Goal: Information Seeking & Learning: Check status

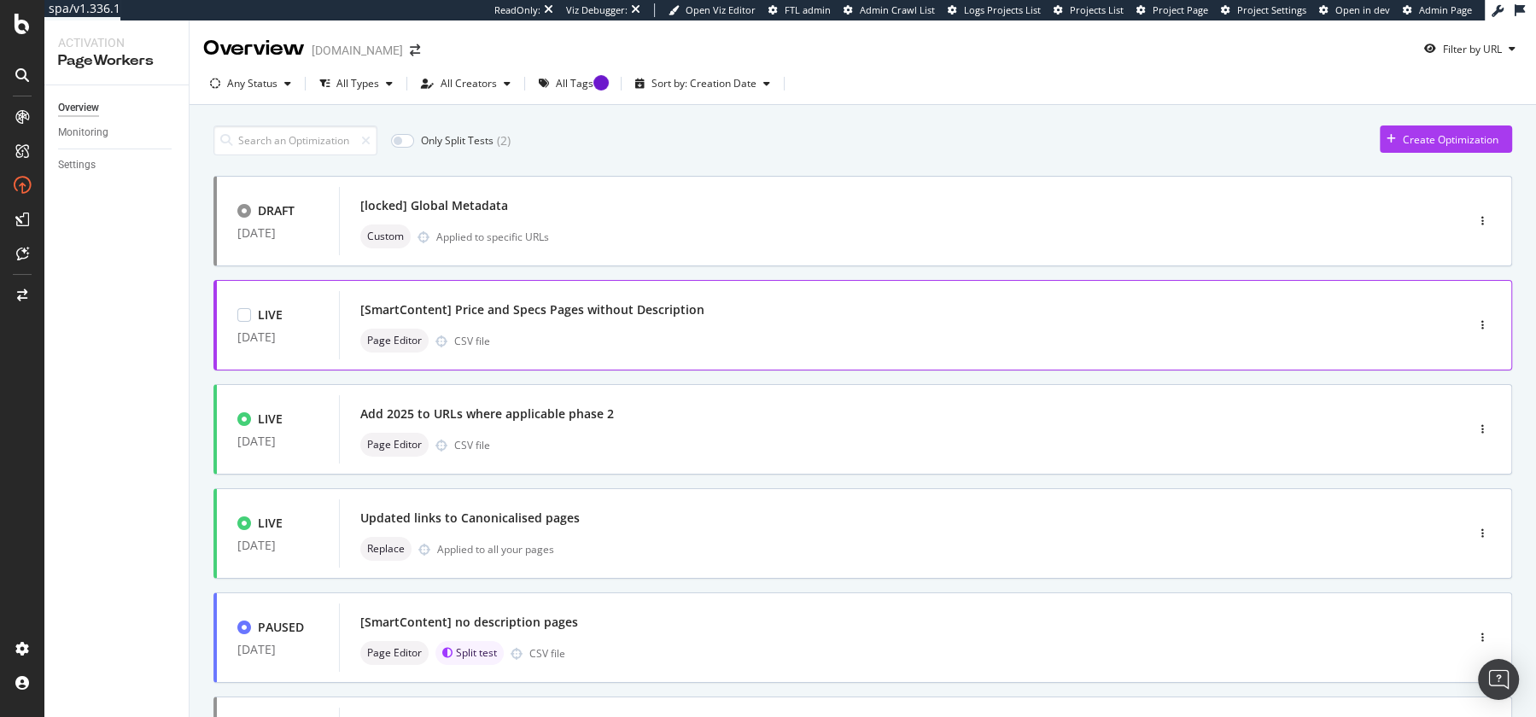
click at [585, 298] on div "[SmartContent] Price and Specs Pages without Description" at bounding box center [876, 310] width 1033 height 24
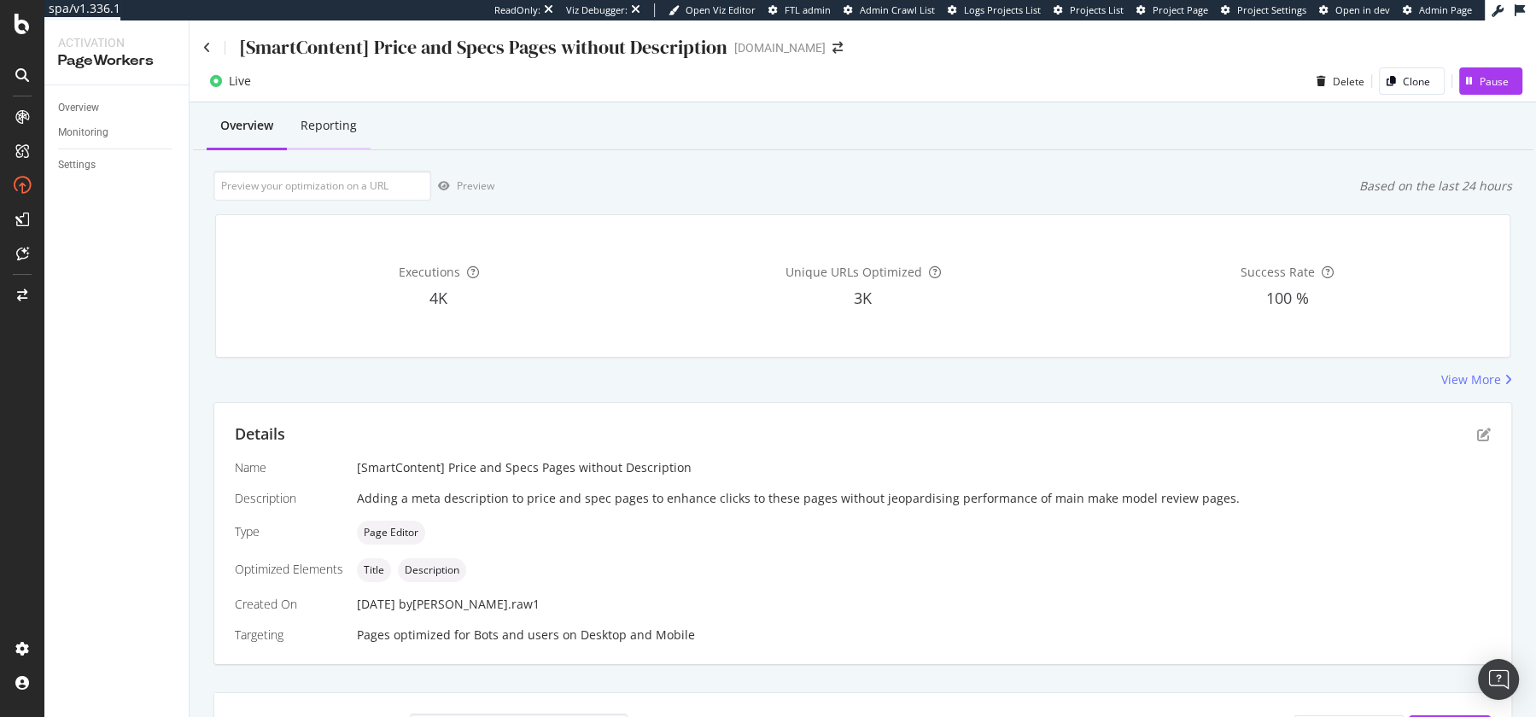
click at [335, 122] on div "Reporting" at bounding box center [329, 125] width 56 height 17
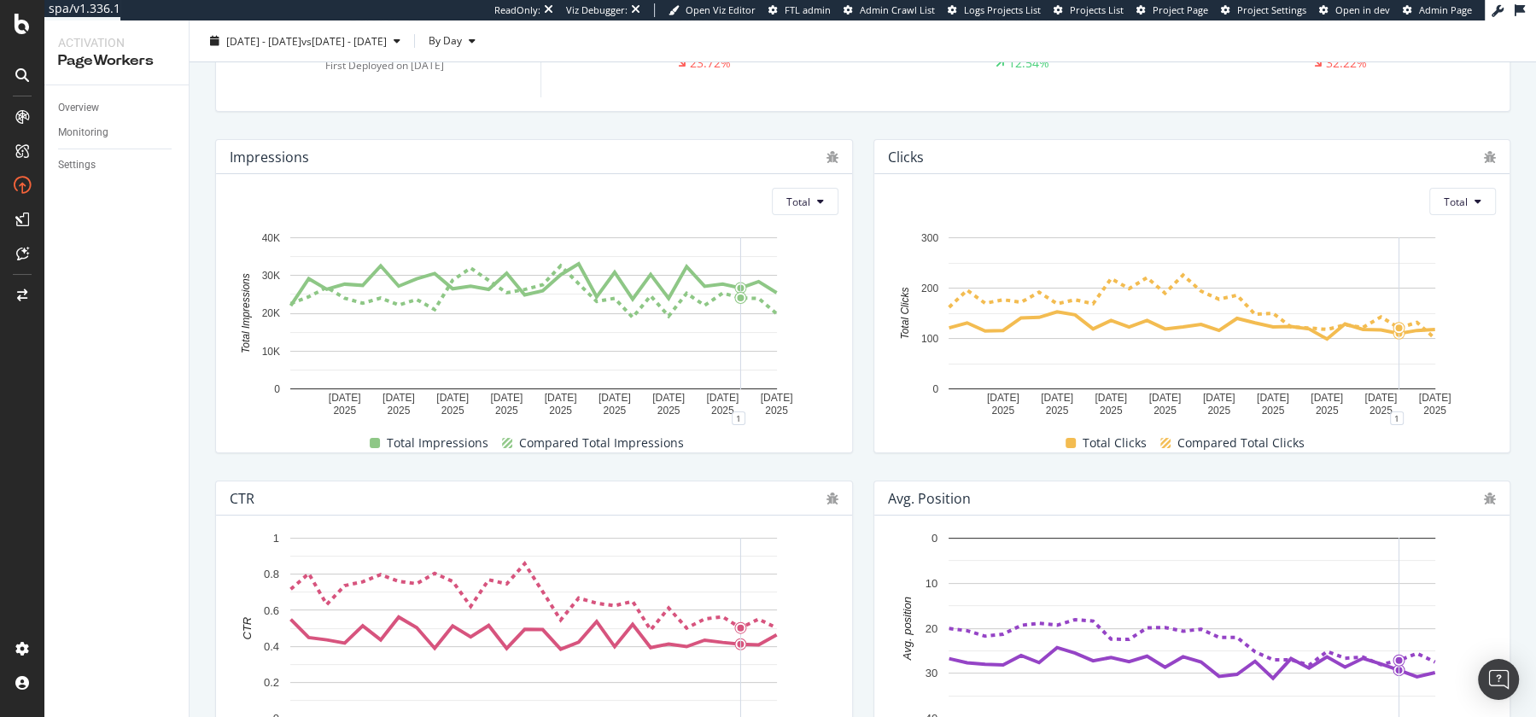
scroll to position [215, 0]
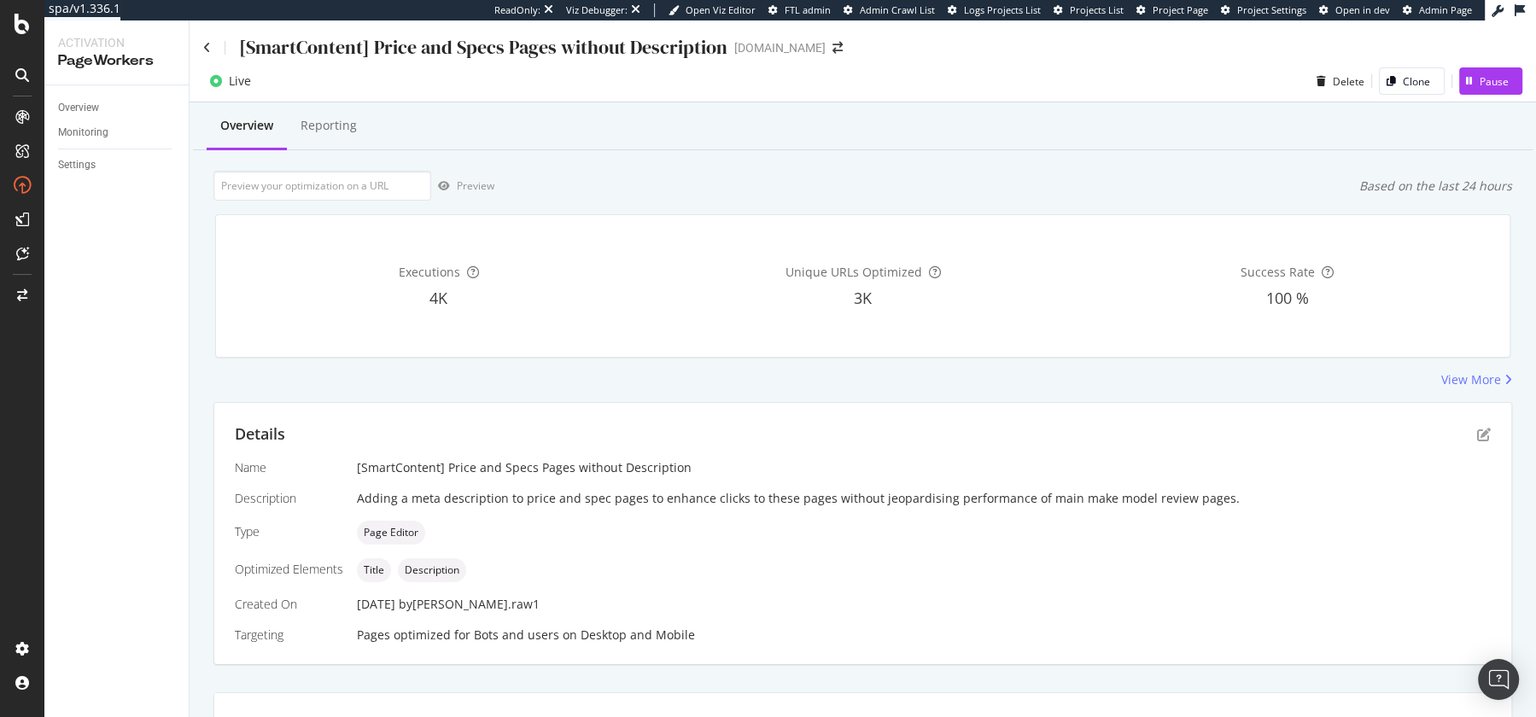
scroll to position [24, 0]
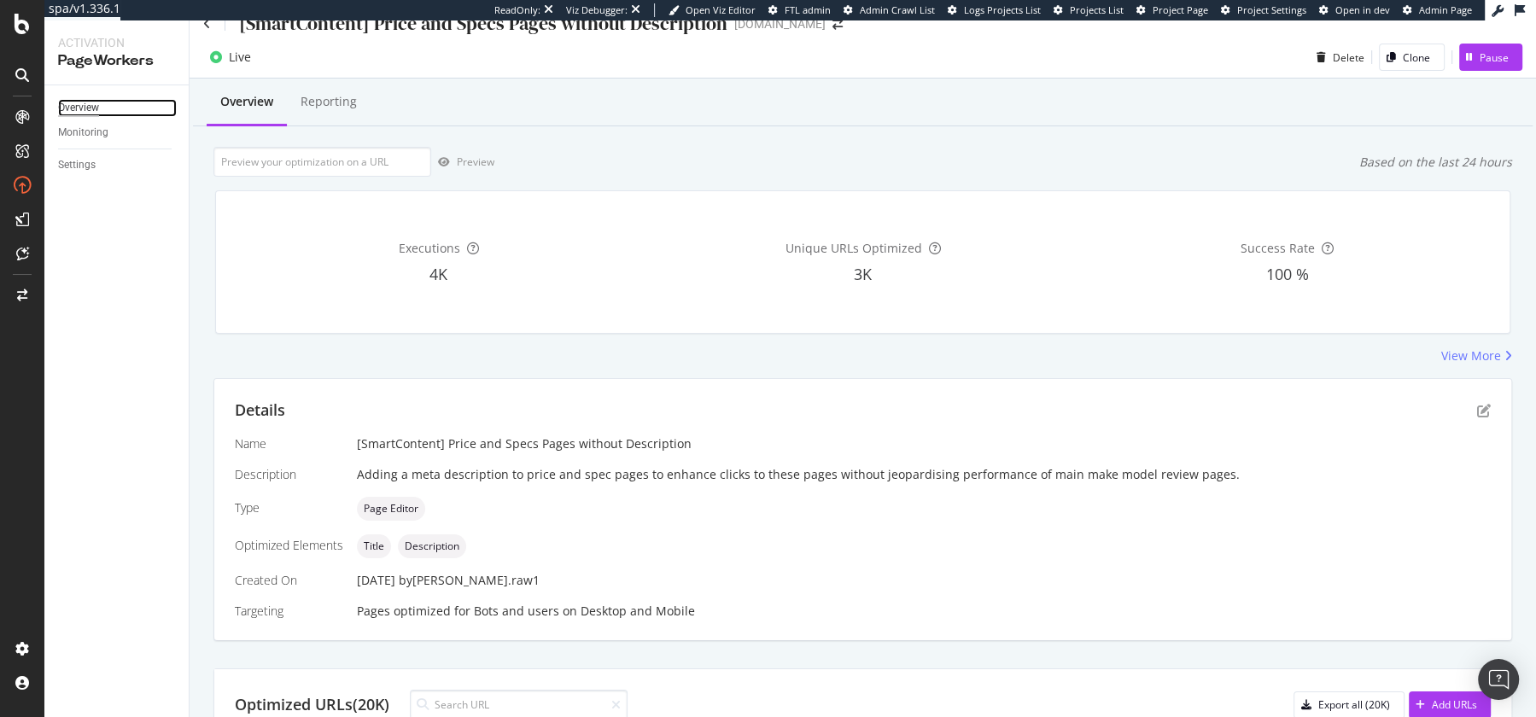
click at [79, 102] on div "Overview" at bounding box center [78, 108] width 41 height 18
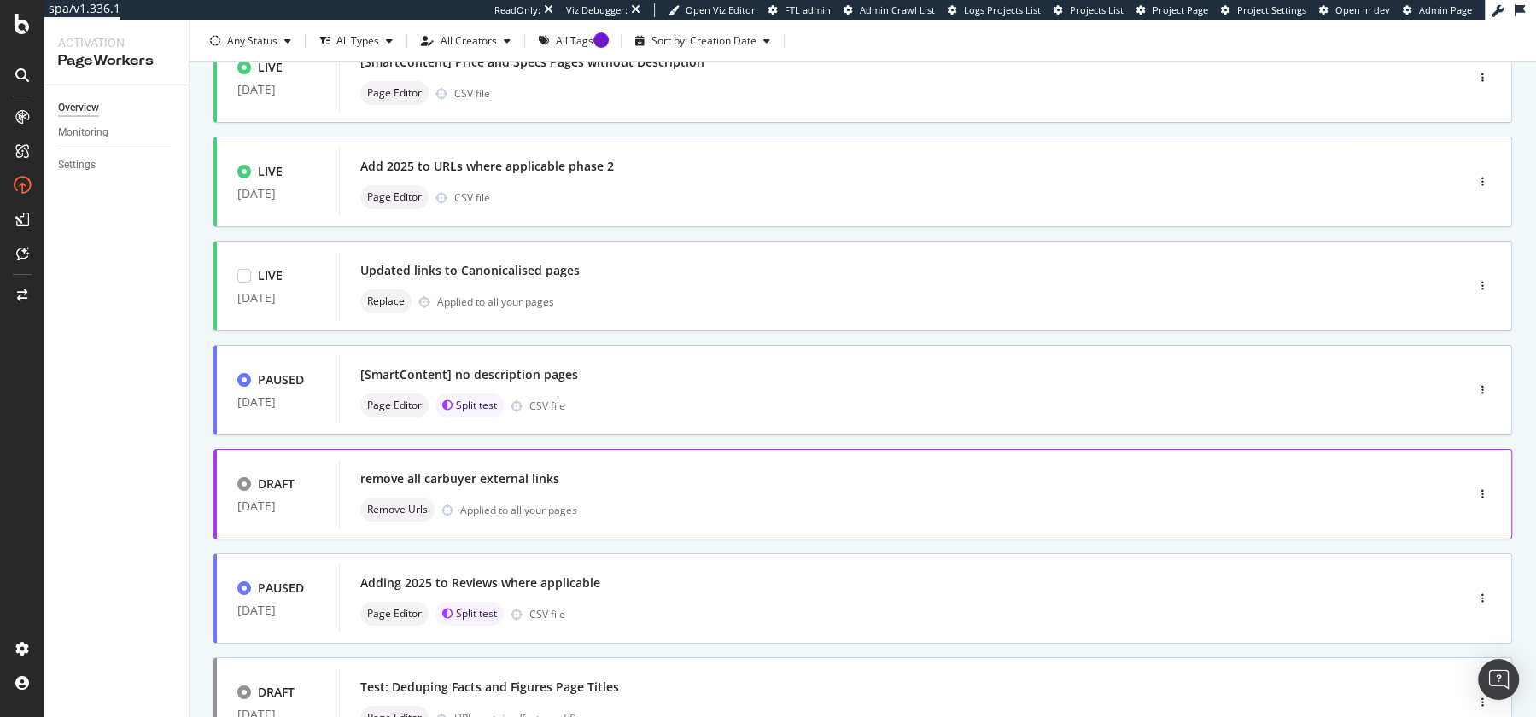
scroll to position [239, 0]
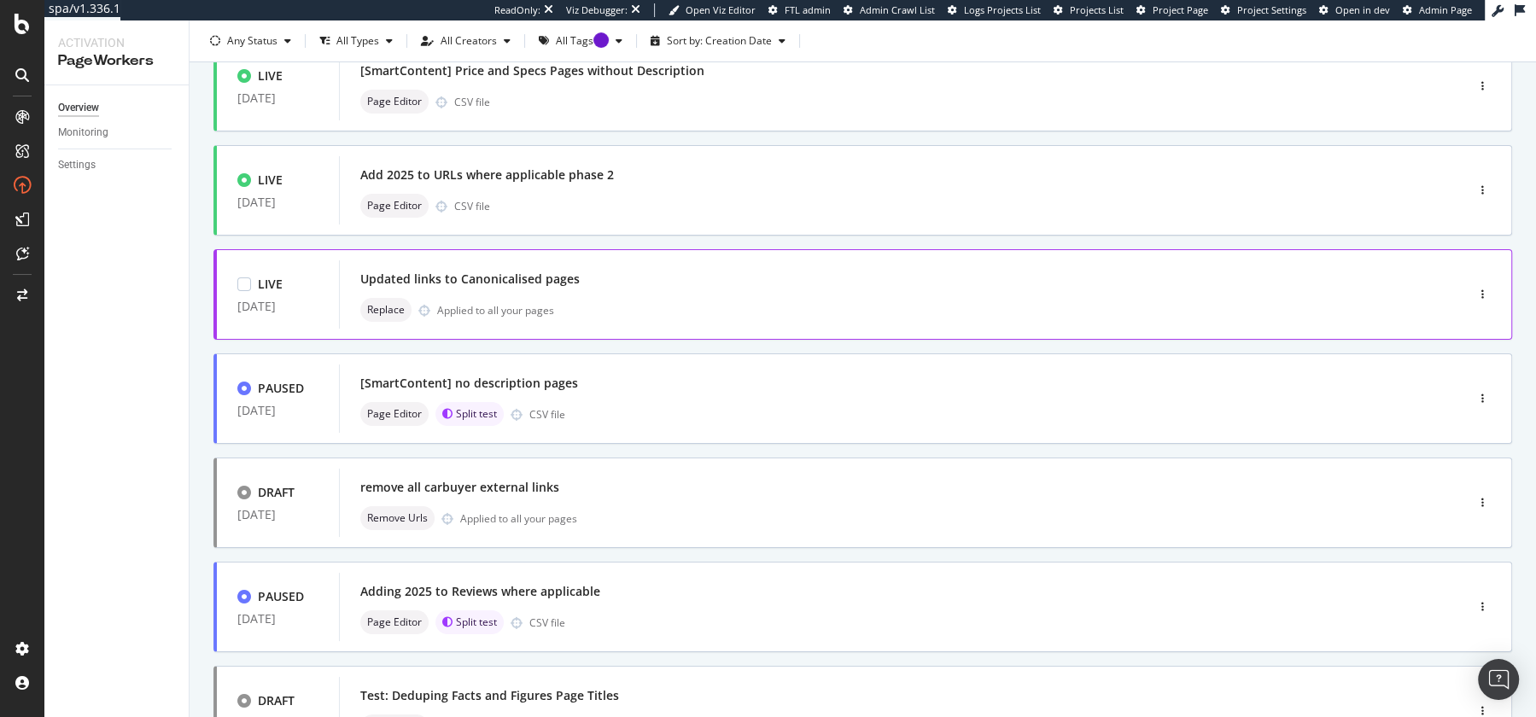
click at [423, 283] on div "Updated links to Canonicalised pages" at bounding box center [469, 279] width 219 height 17
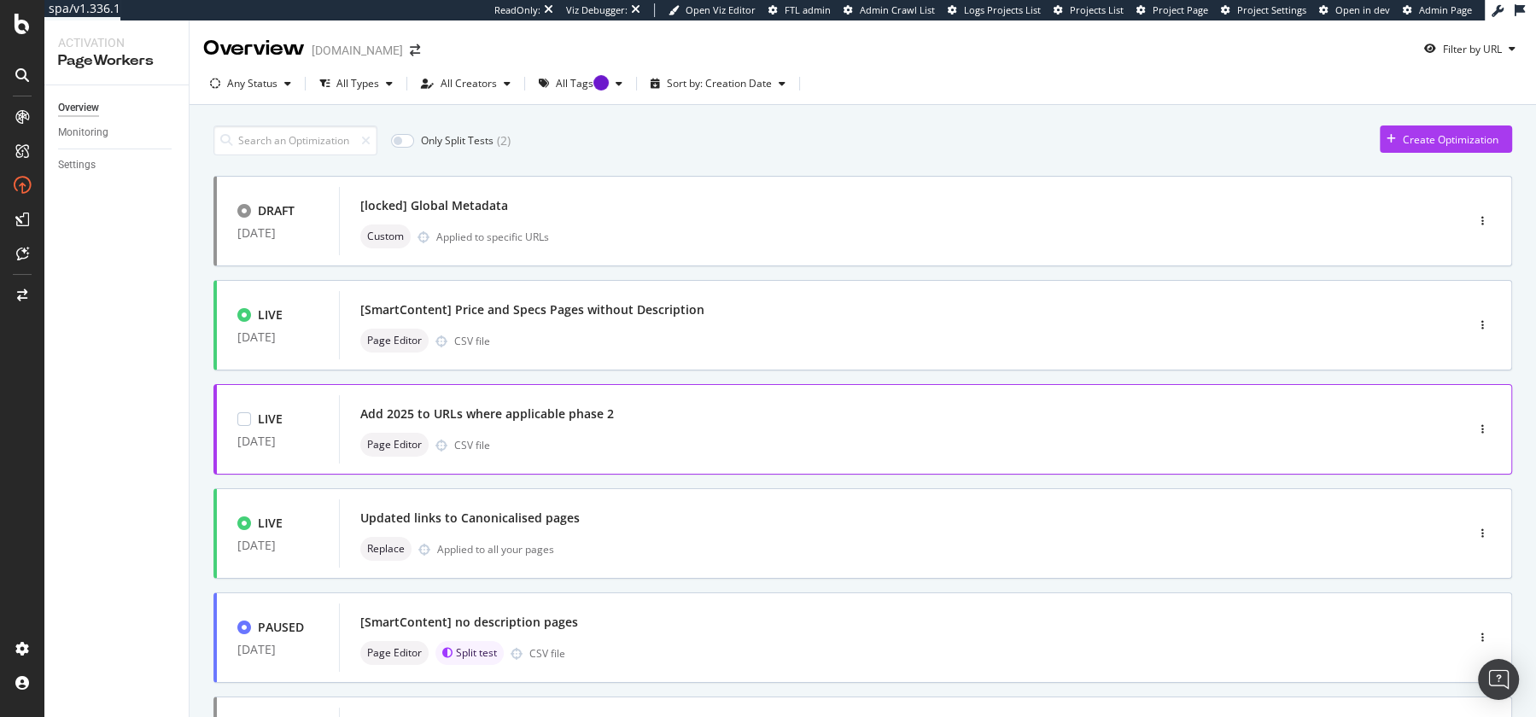
click at [485, 414] on div "Add 2025 to URLs where applicable phase 2" at bounding box center [487, 414] width 254 height 17
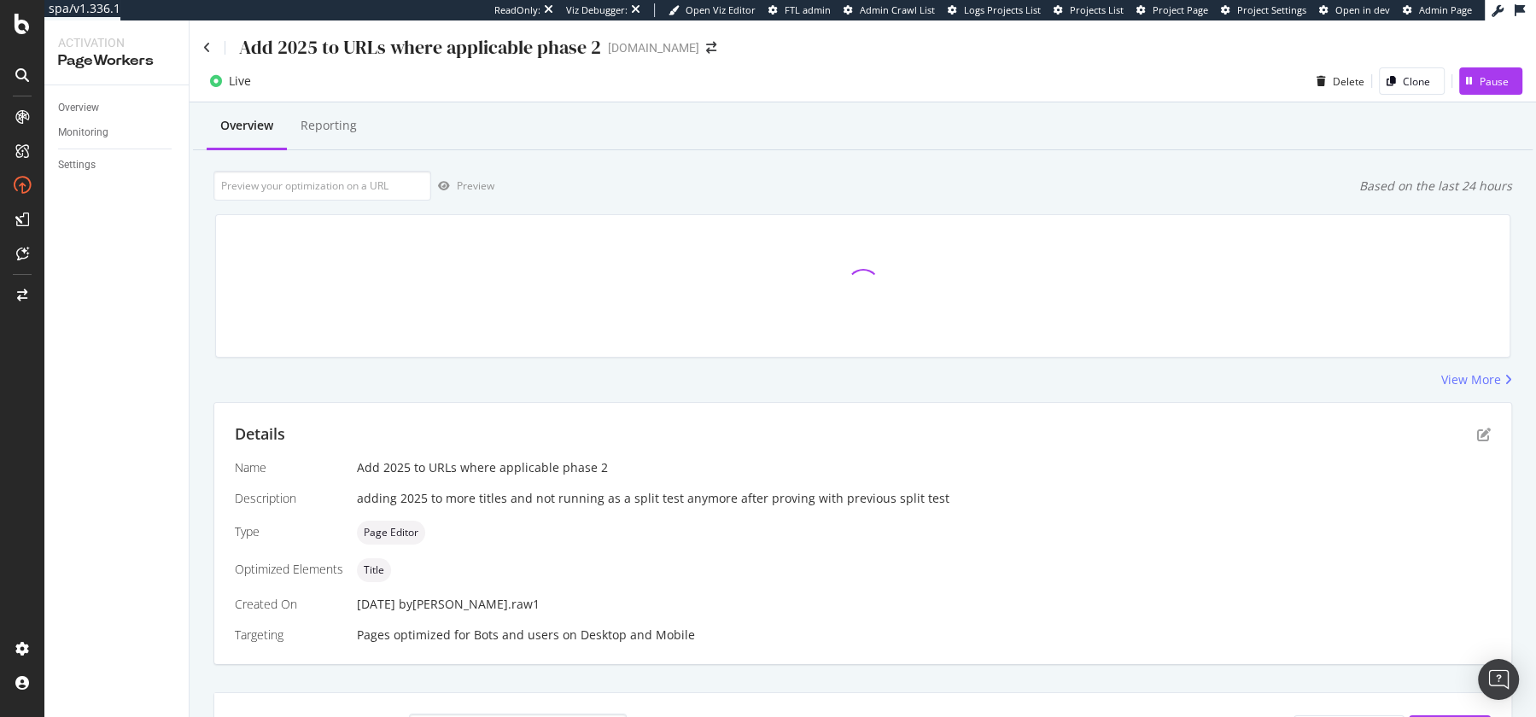
scroll to position [24, 0]
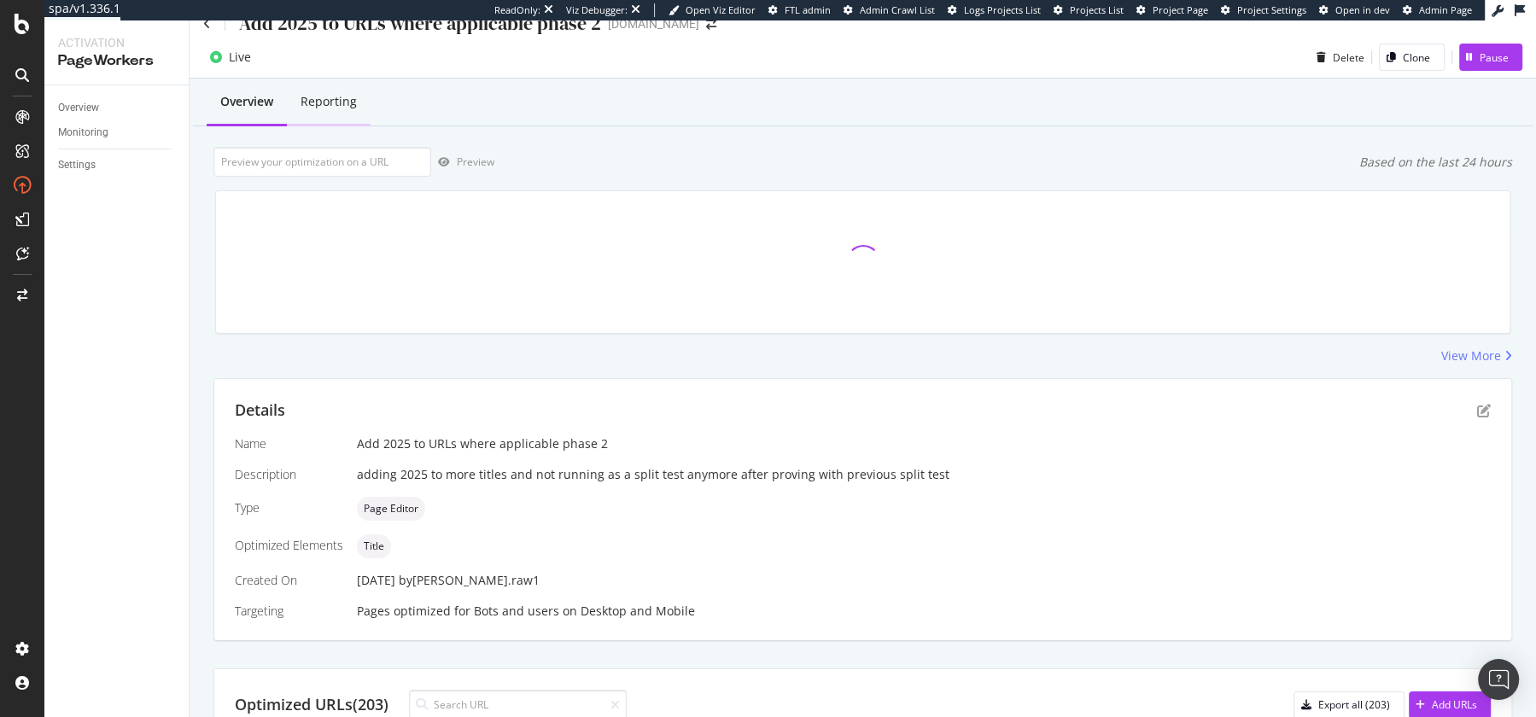
click at [328, 107] on div "Reporting" at bounding box center [329, 101] width 56 height 17
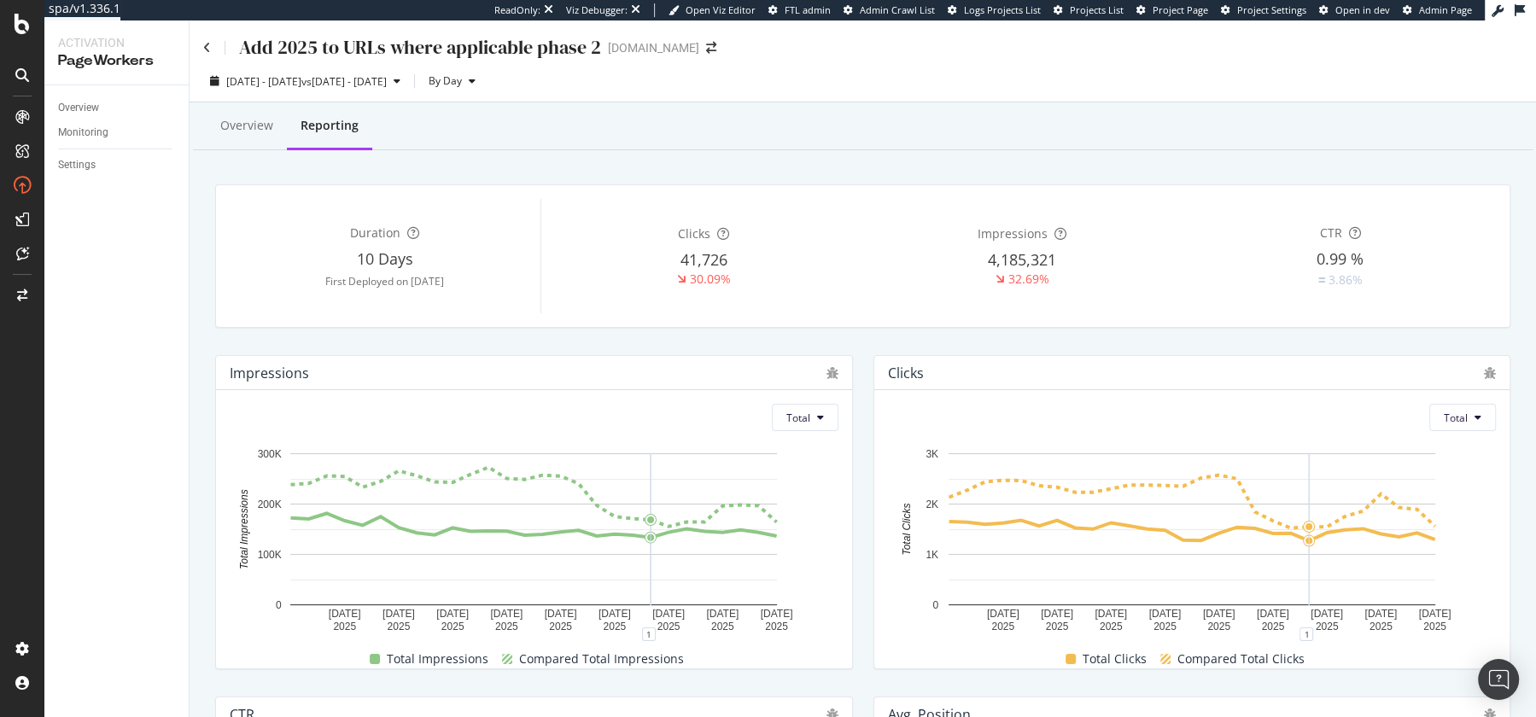
click at [216, 48] on div "Add 2025 to URLs where applicable phase 2" at bounding box center [402, 47] width 398 height 26
click at [203, 45] on icon at bounding box center [207, 48] width 8 height 12
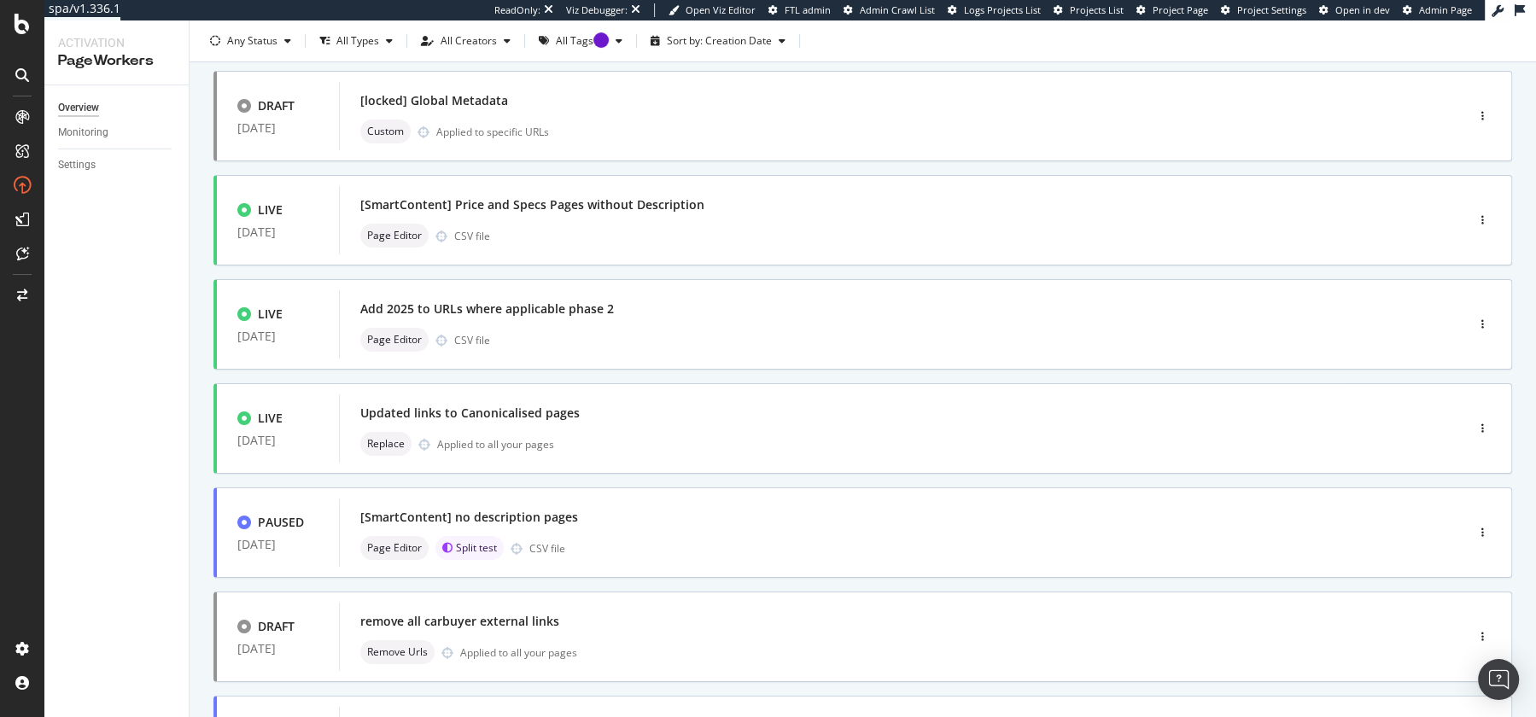
scroll to position [107, 0]
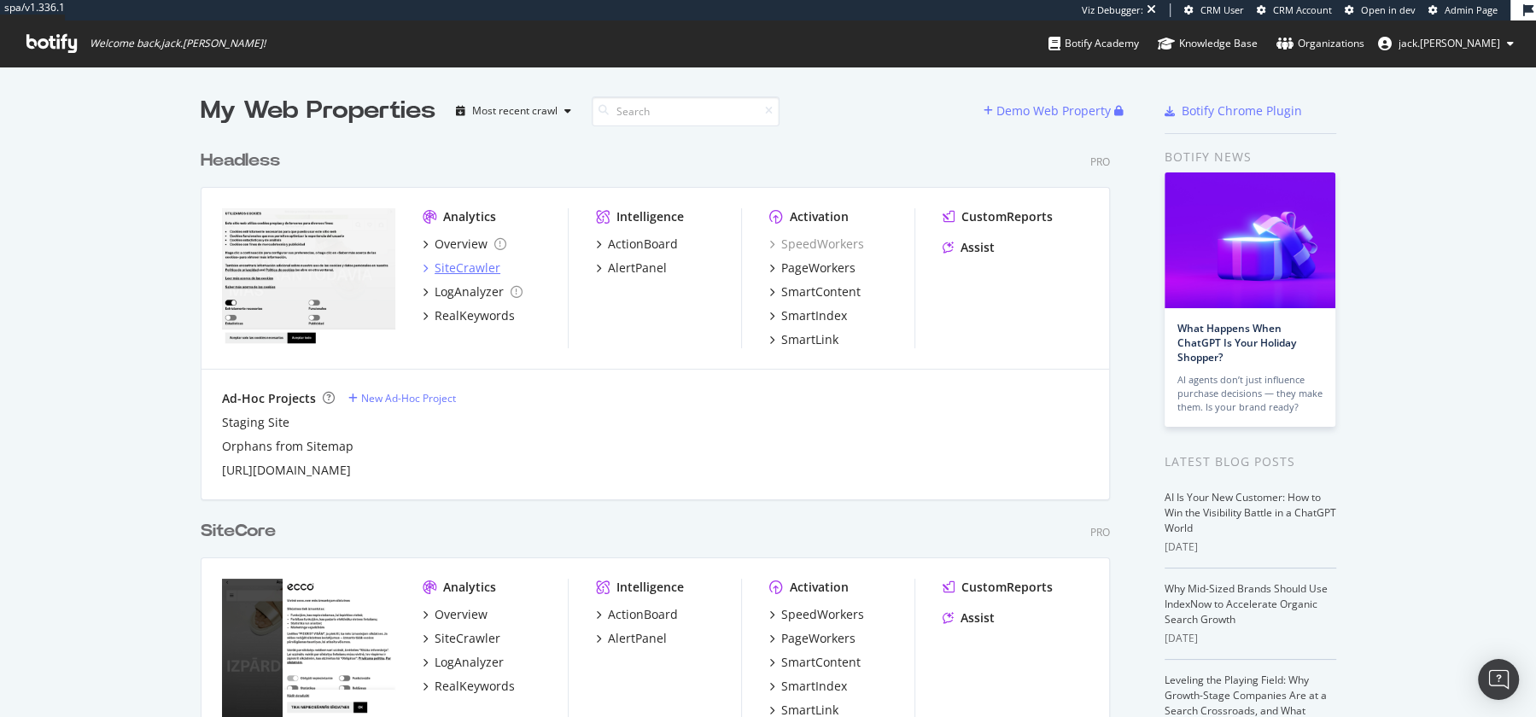
click at [471, 269] on div "SiteCrawler" at bounding box center [468, 268] width 66 height 17
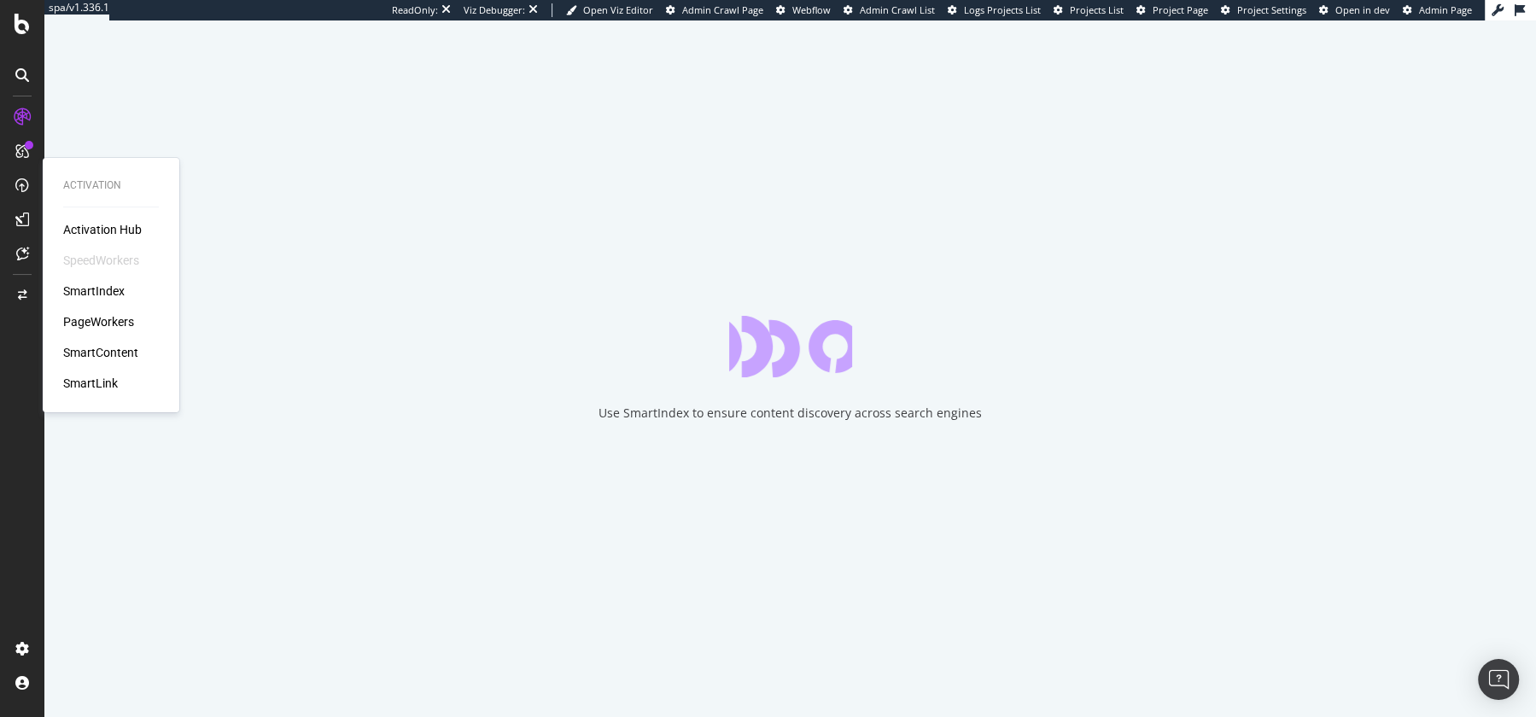
click at [94, 319] on div "PageWorkers" at bounding box center [98, 321] width 71 height 17
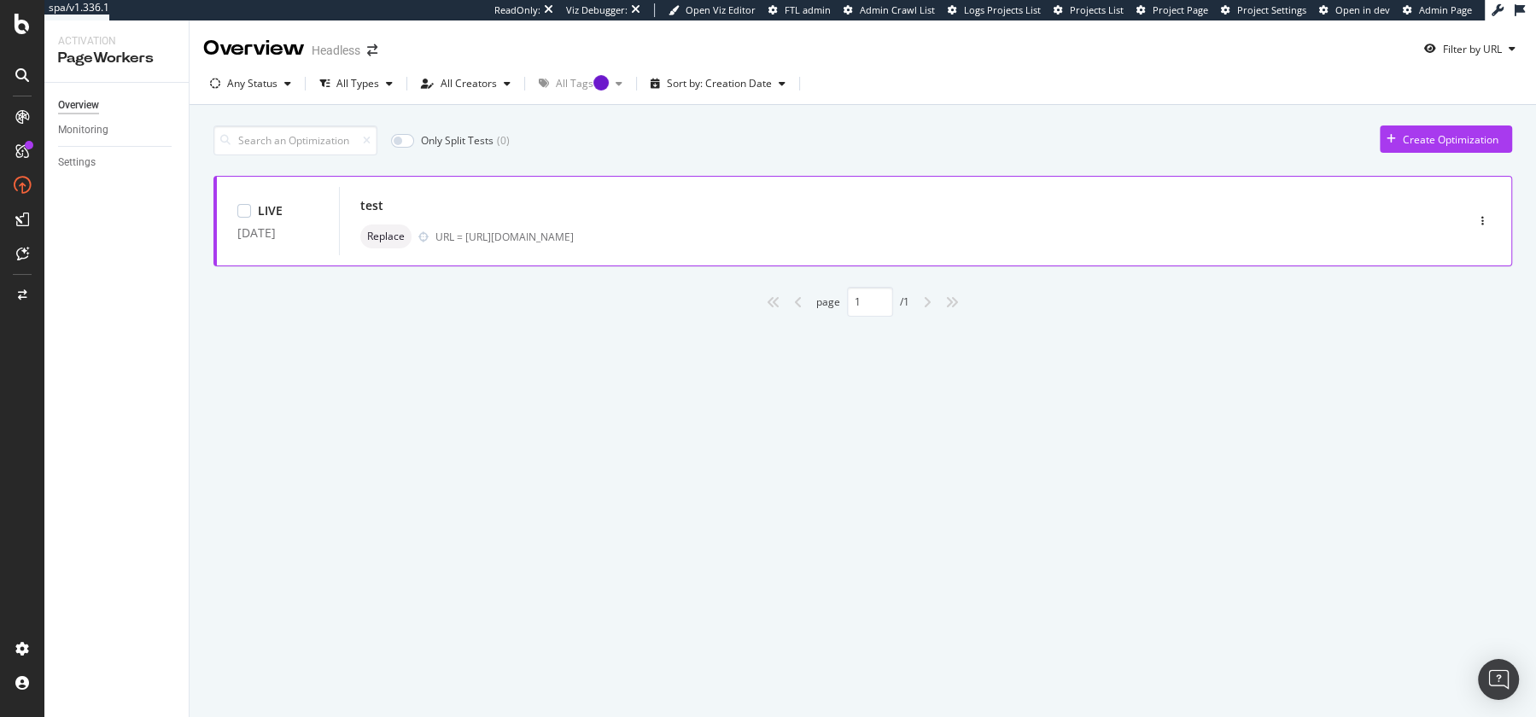
click at [502, 212] on div "test" at bounding box center [876, 206] width 1033 height 24
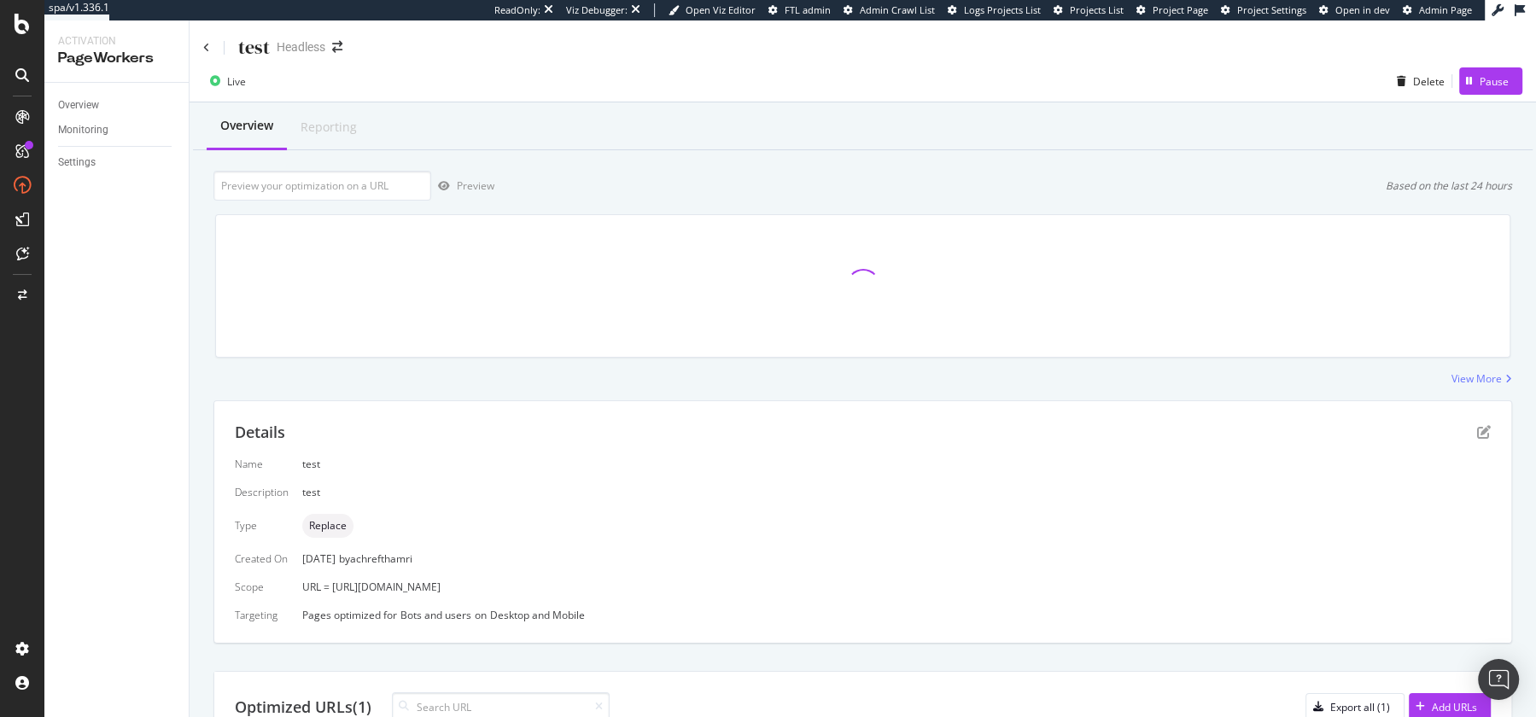
scroll to position [3, 0]
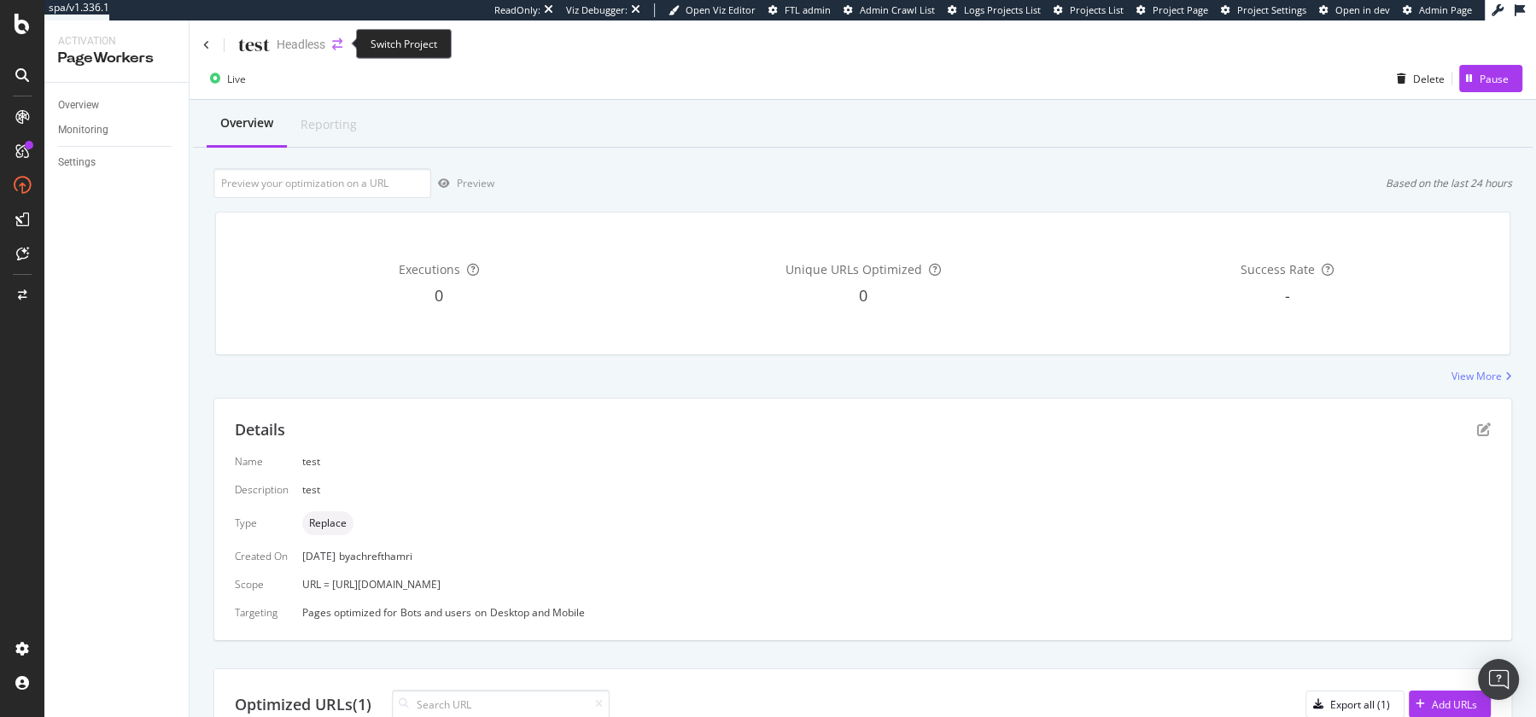
click at [339, 47] on icon "arrow-right-arrow-left" at bounding box center [337, 44] width 10 height 12
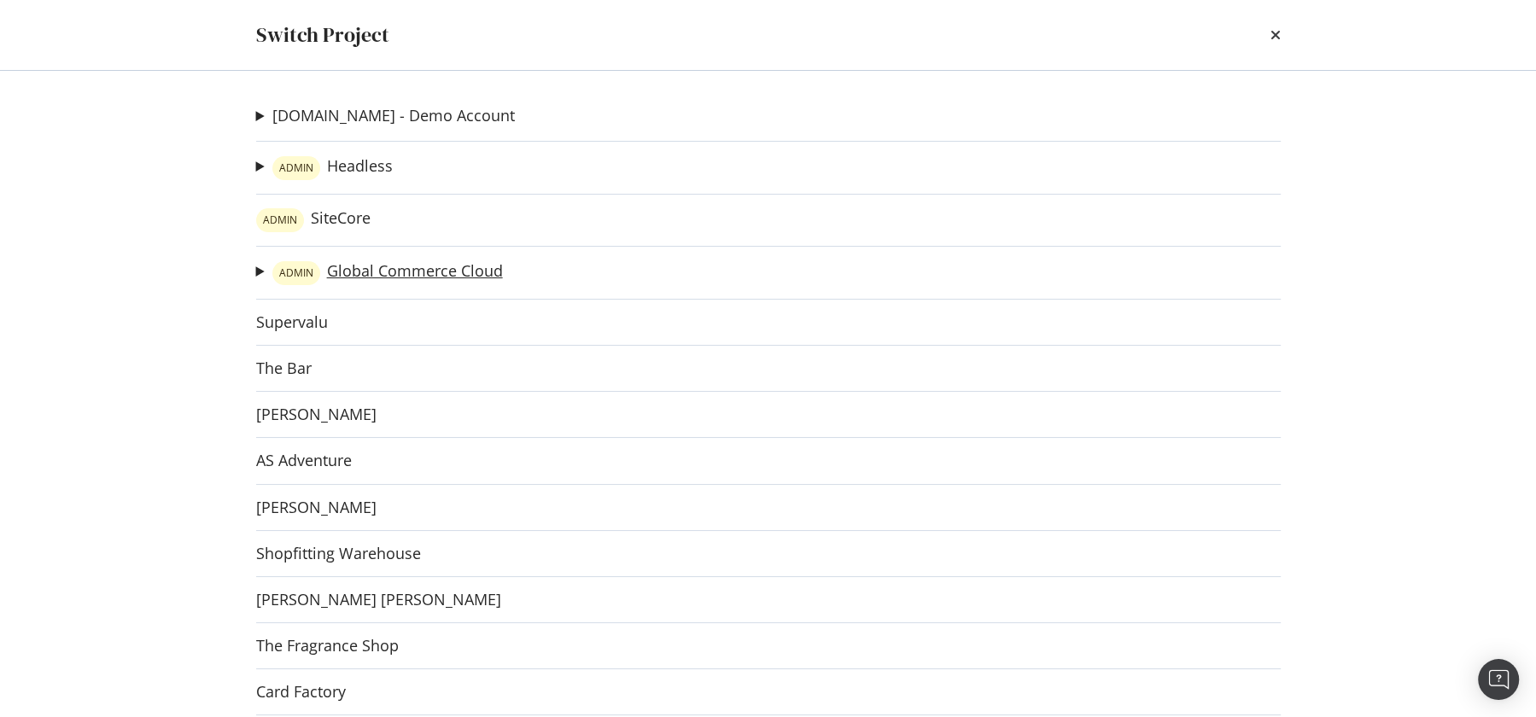
click at [343, 272] on link "ADMIN Global Commerce Cloud" at bounding box center [387, 273] width 231 height 24
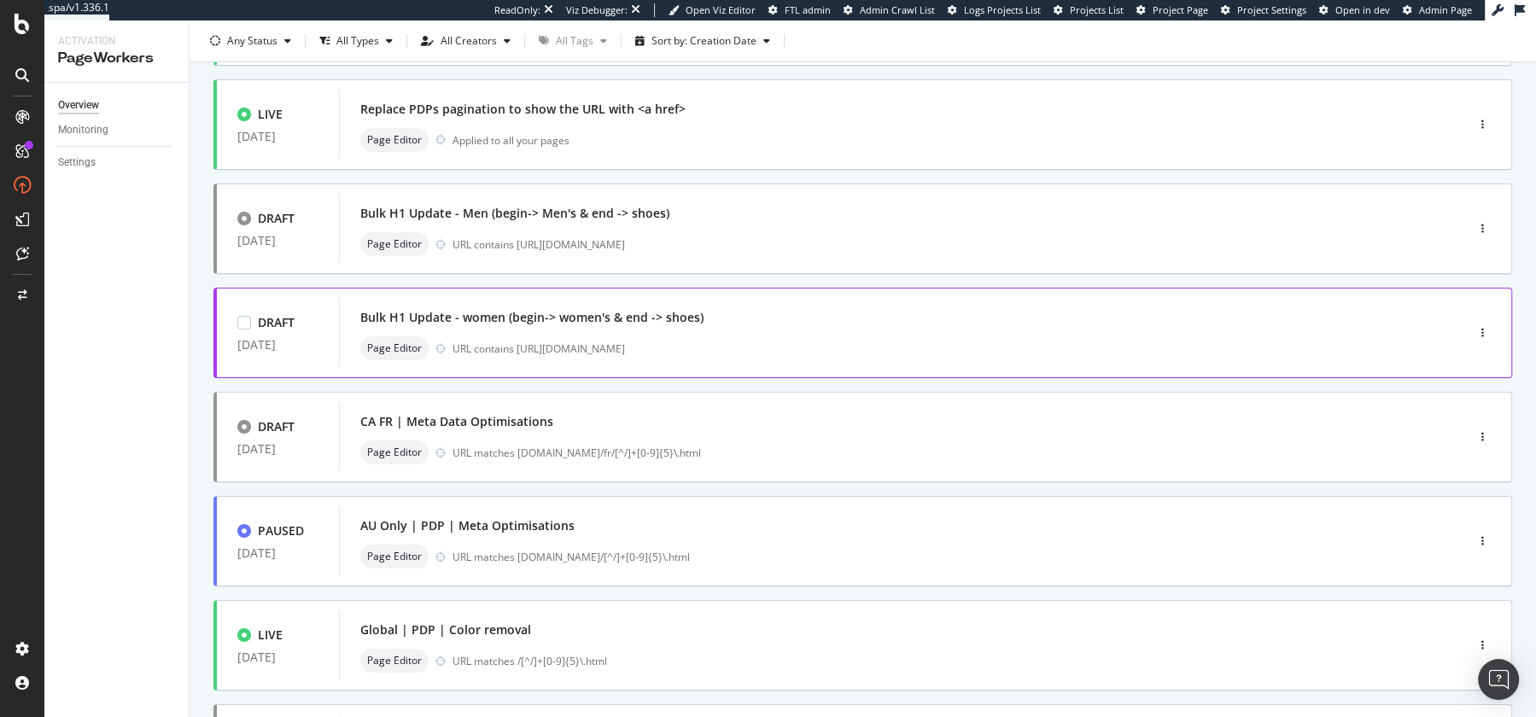
scroll to position [301, 0]
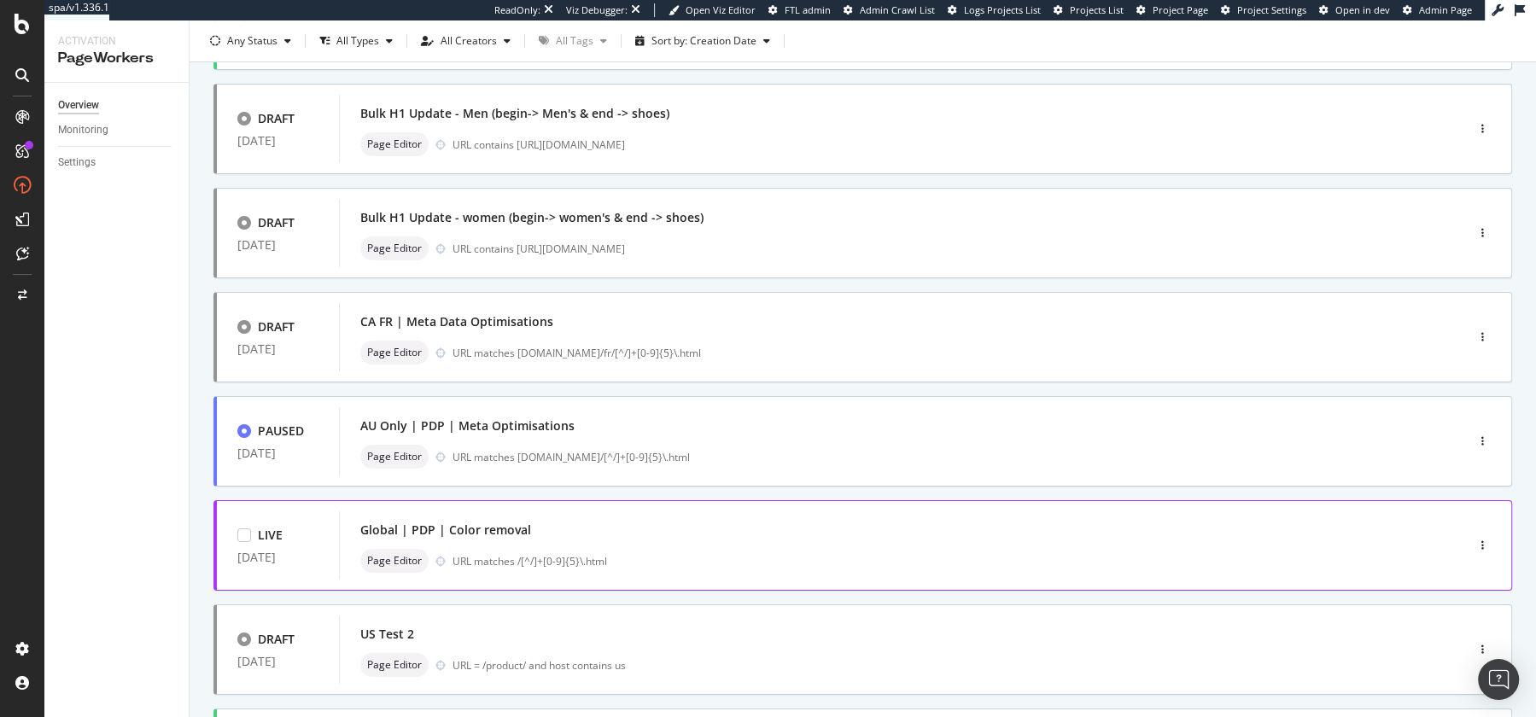
click at [657, 538] on div "Global | PDP | Color removal" at bounding box center [876, 530] width 1033 height 24
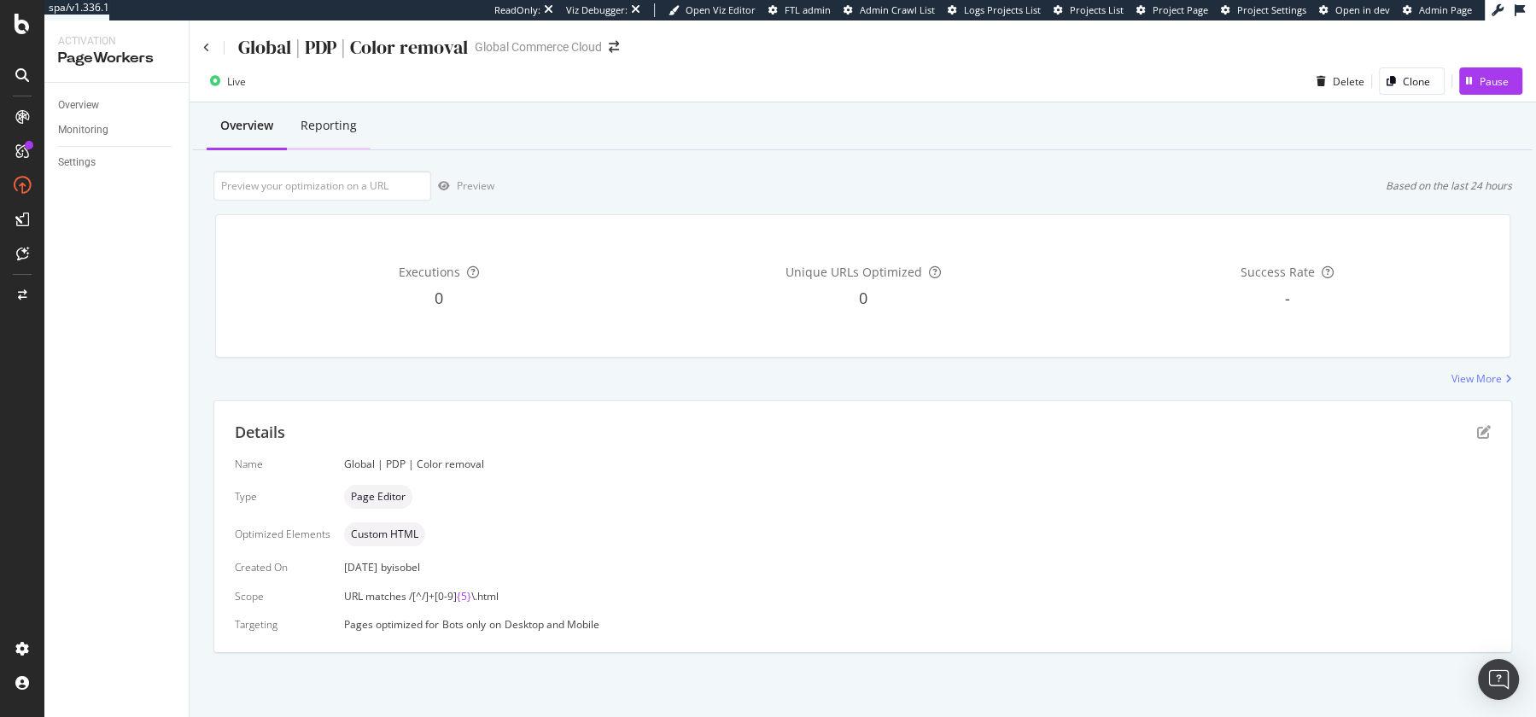
click at [316, 126] on div "Reporting" at bounding box center [329, 125] width 56 height 17
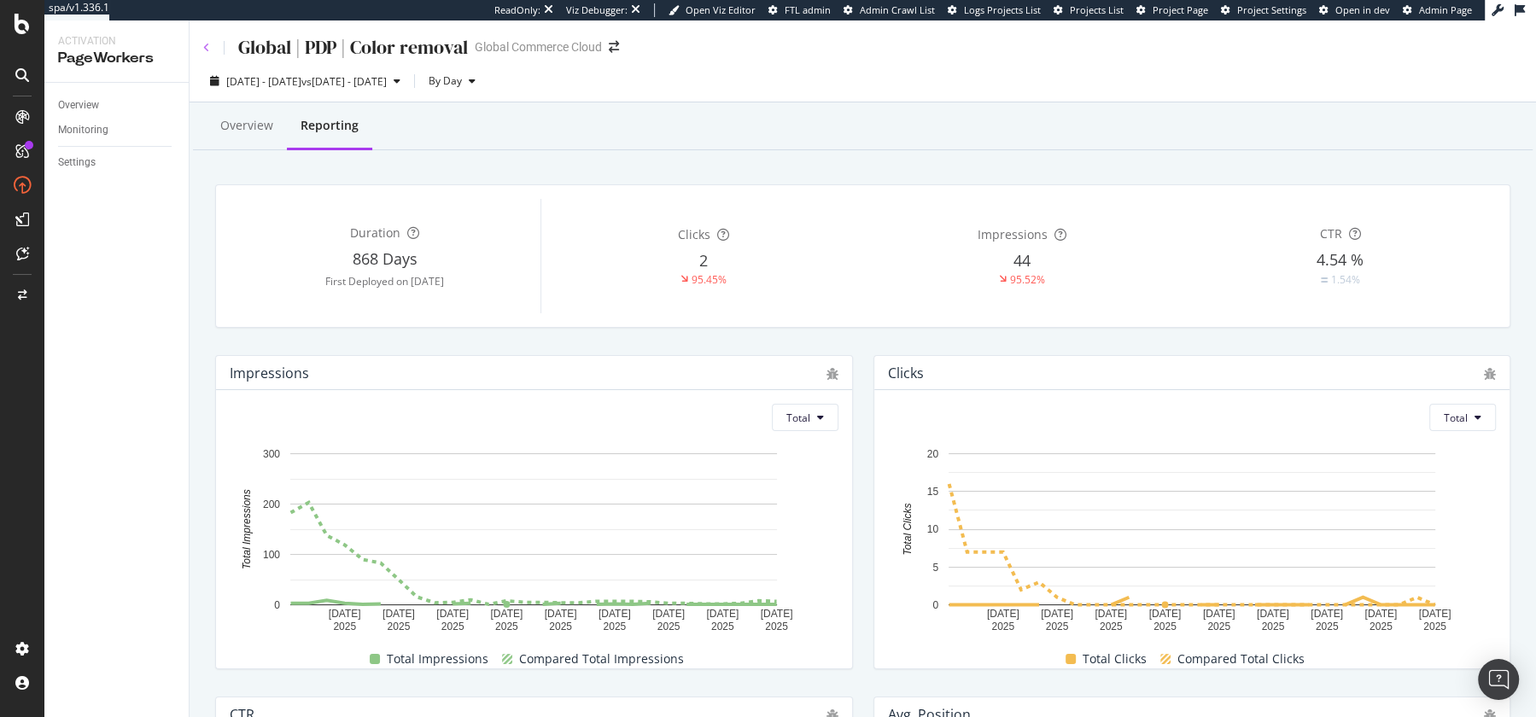
click at [206, 44] on icon at bounding box center [206, 48] width 7 height 10
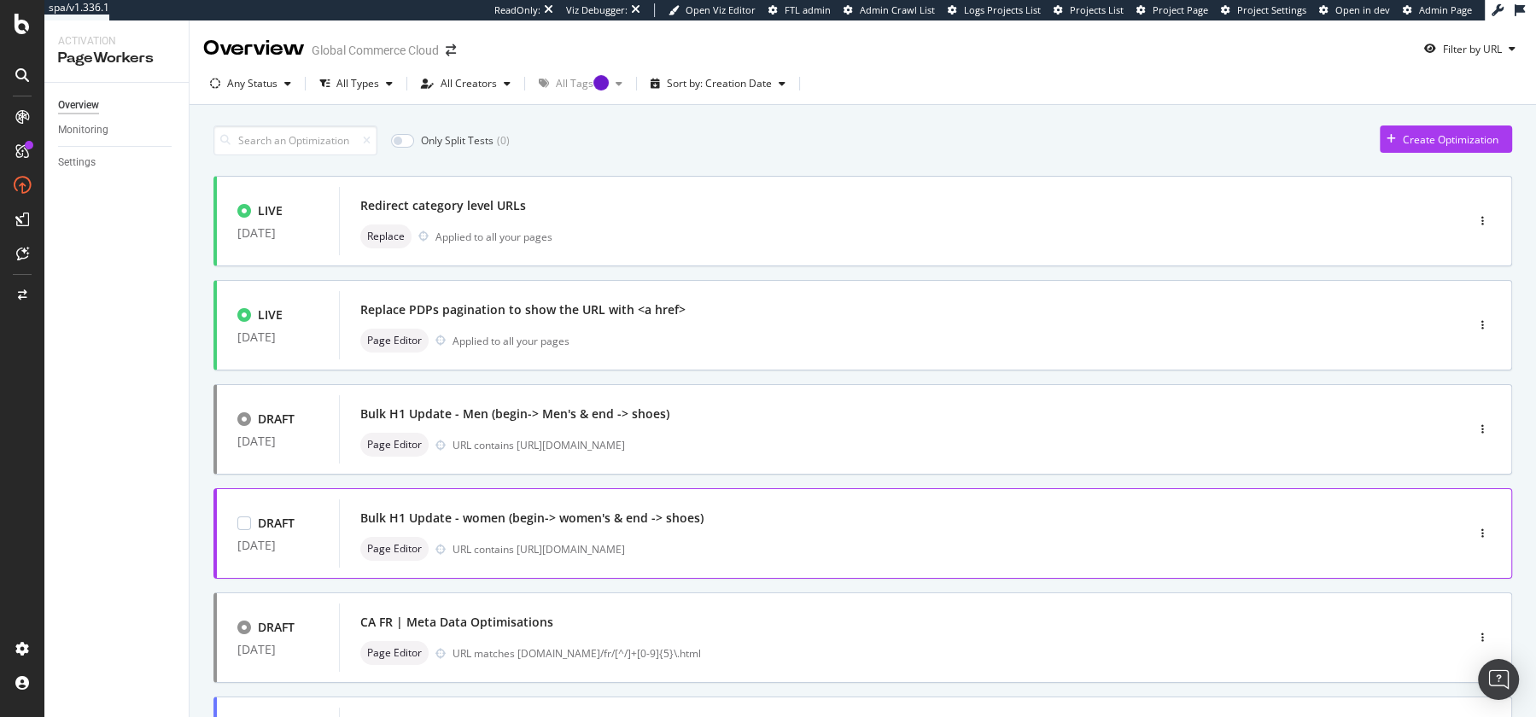
scroll to position [595, 0]
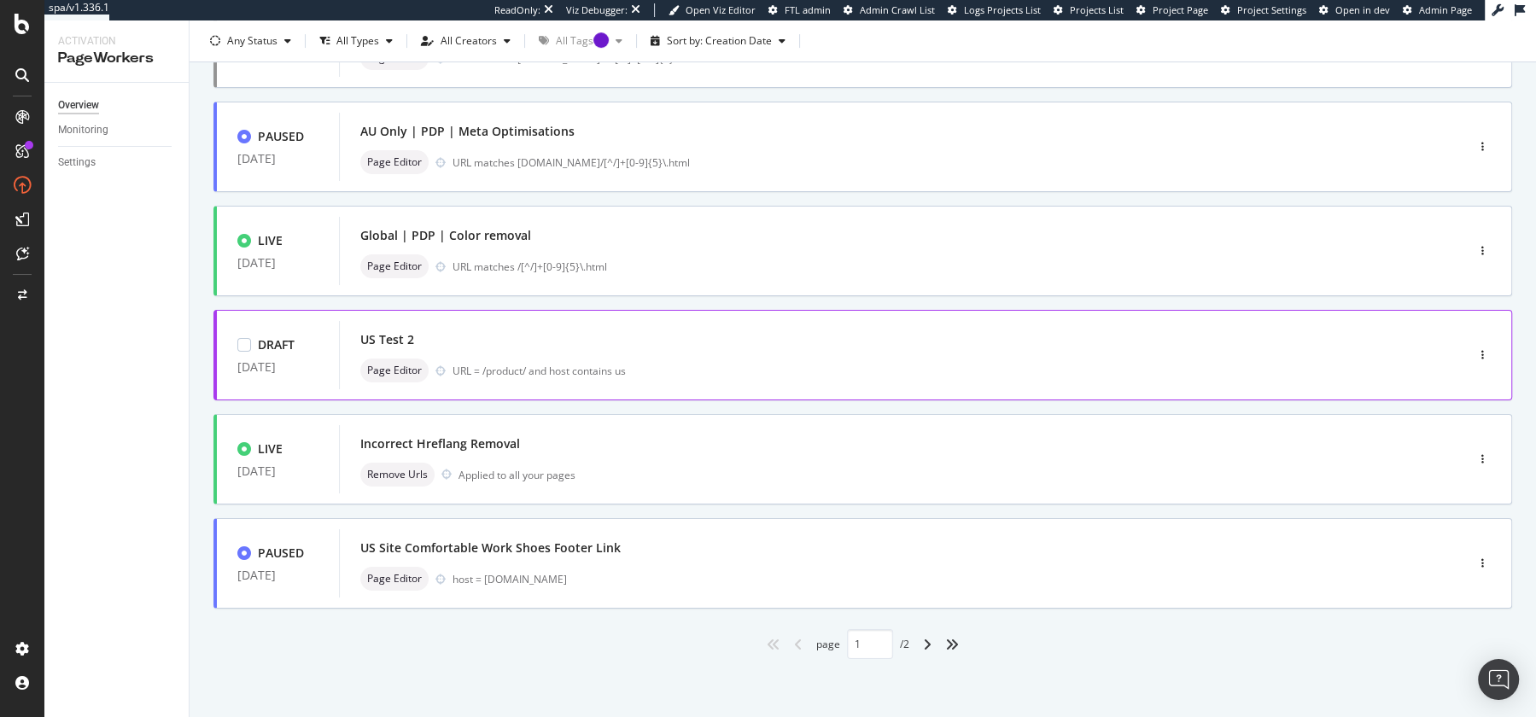
click at [366, 339] on div "US Test 2" at bounding box center [387, 339] width 54 height 17
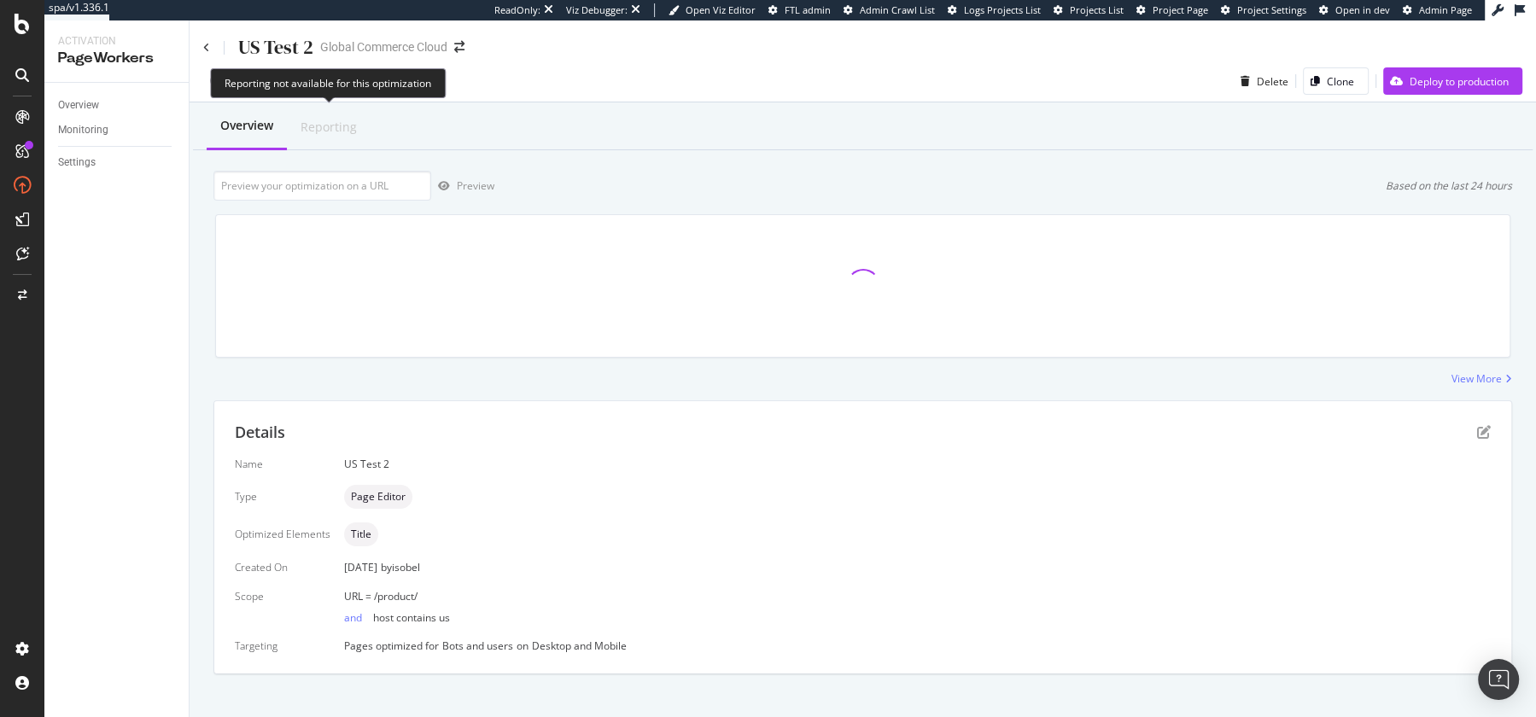
click at [320, 123] on div "Reporting" at bounding box center [329, 127] width 56 height 17
click at [329, 121] on div "Reporting" at bounding box center [329, 127] width 56 height 17
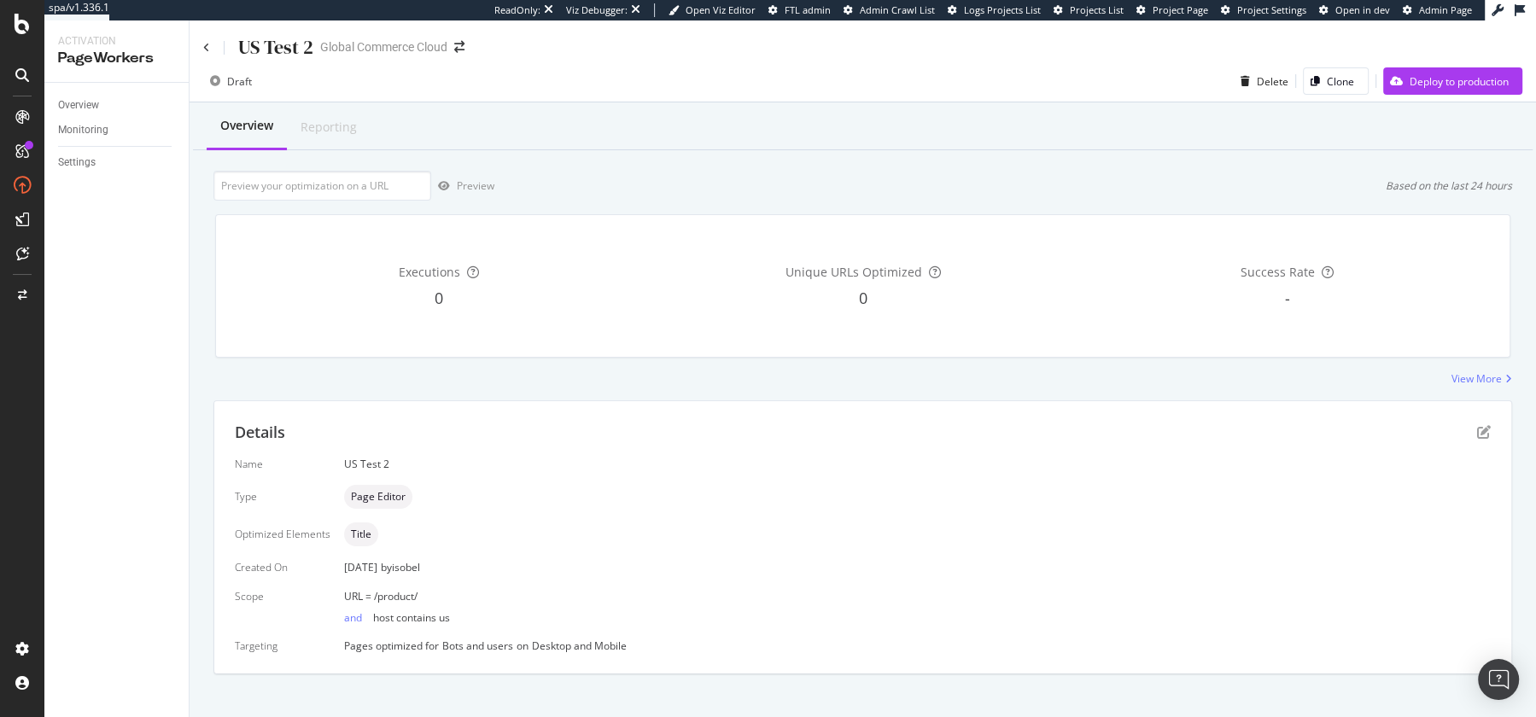
click at [210, 44] on div "US Test 2" at bounding box center [258, 47] width 110 height 26
click at [206, 50] on icon at bounding box center [206, 48] width 7 height 10
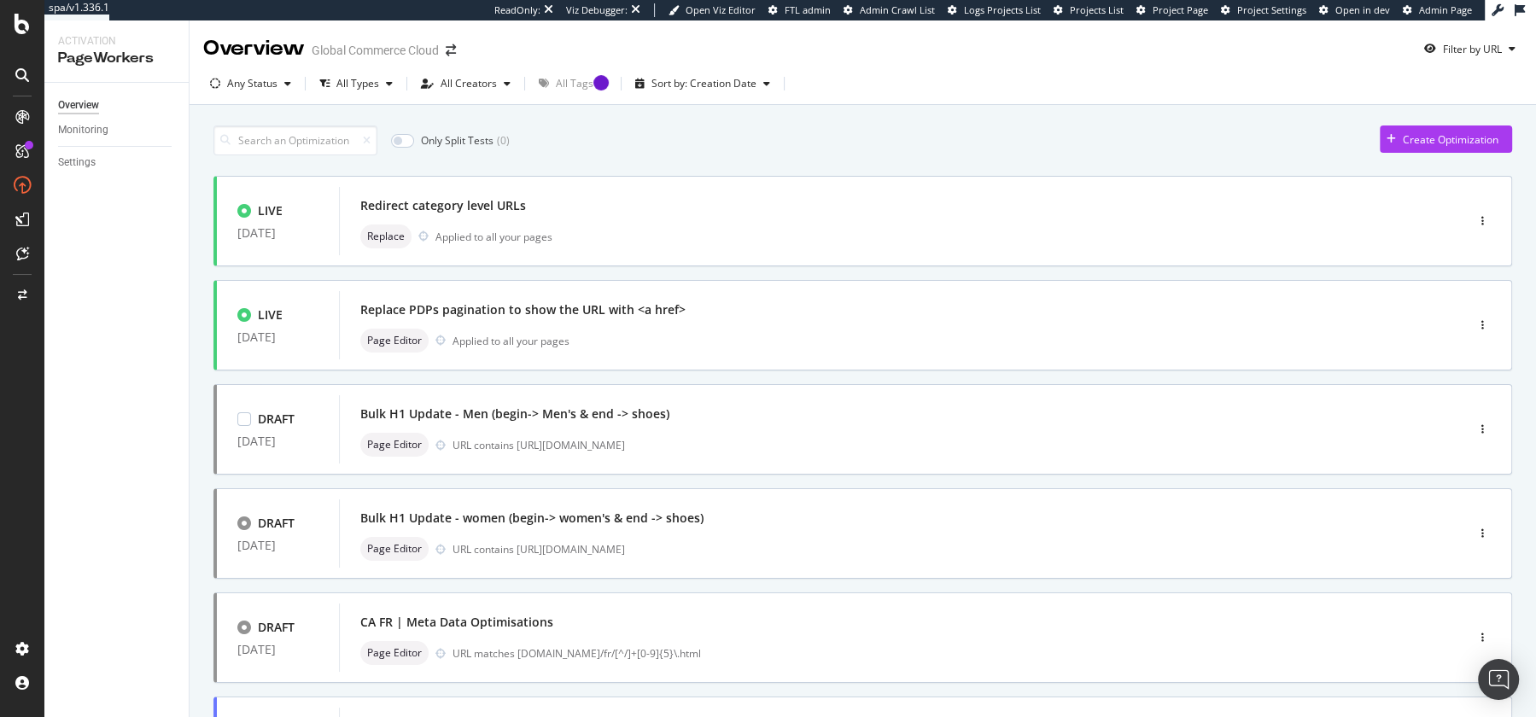
scroll to position [595, 0]
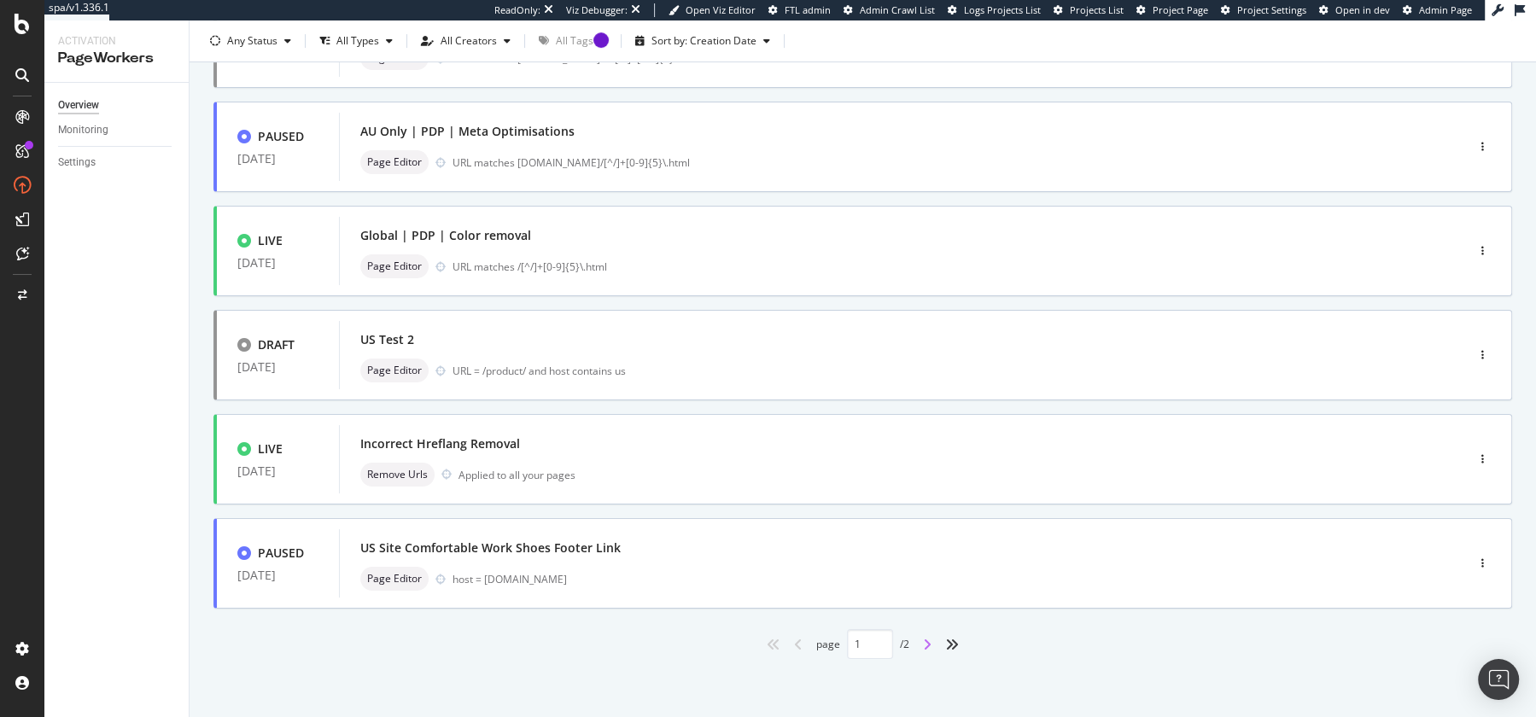
click at [927, 647] on icon "angle-right" at bounding box center [927, 645] width 9 height 14
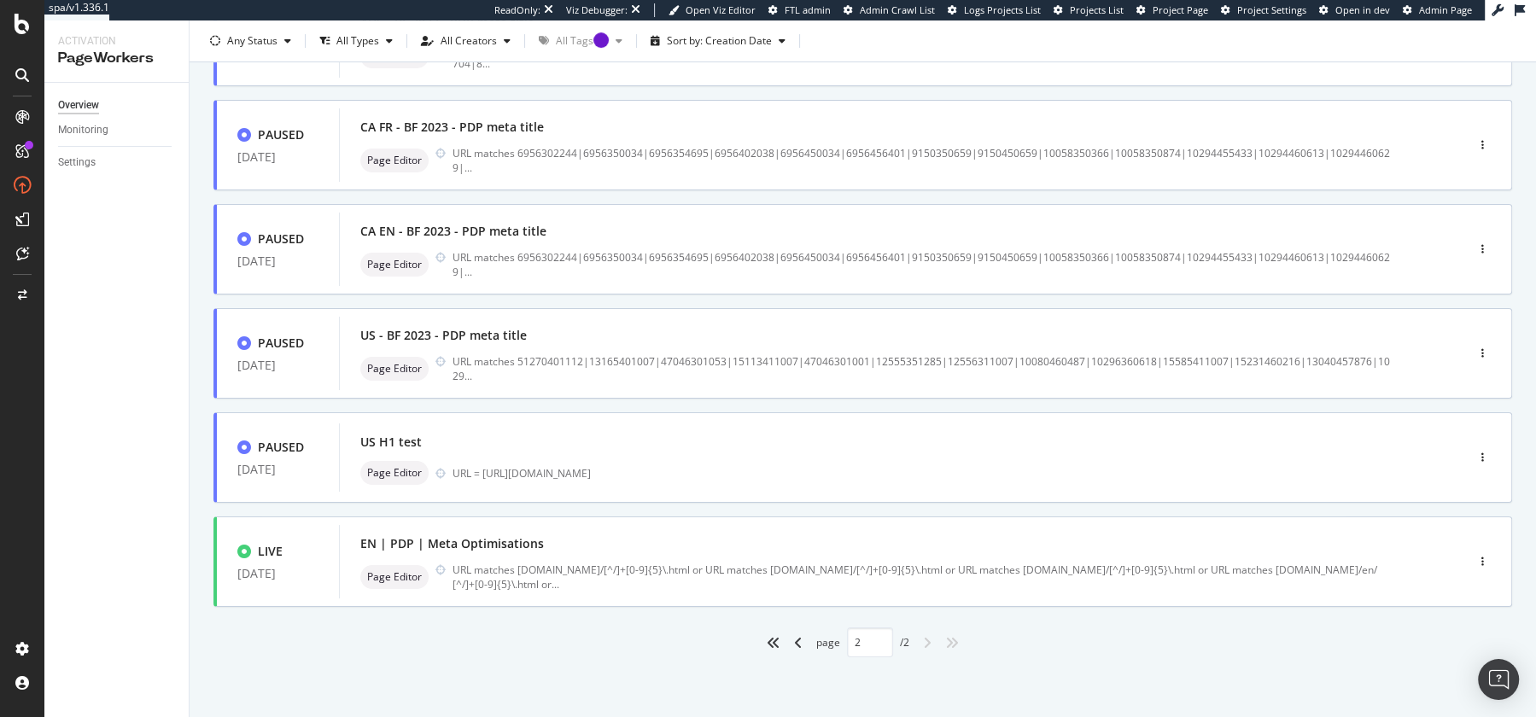
type input "2"
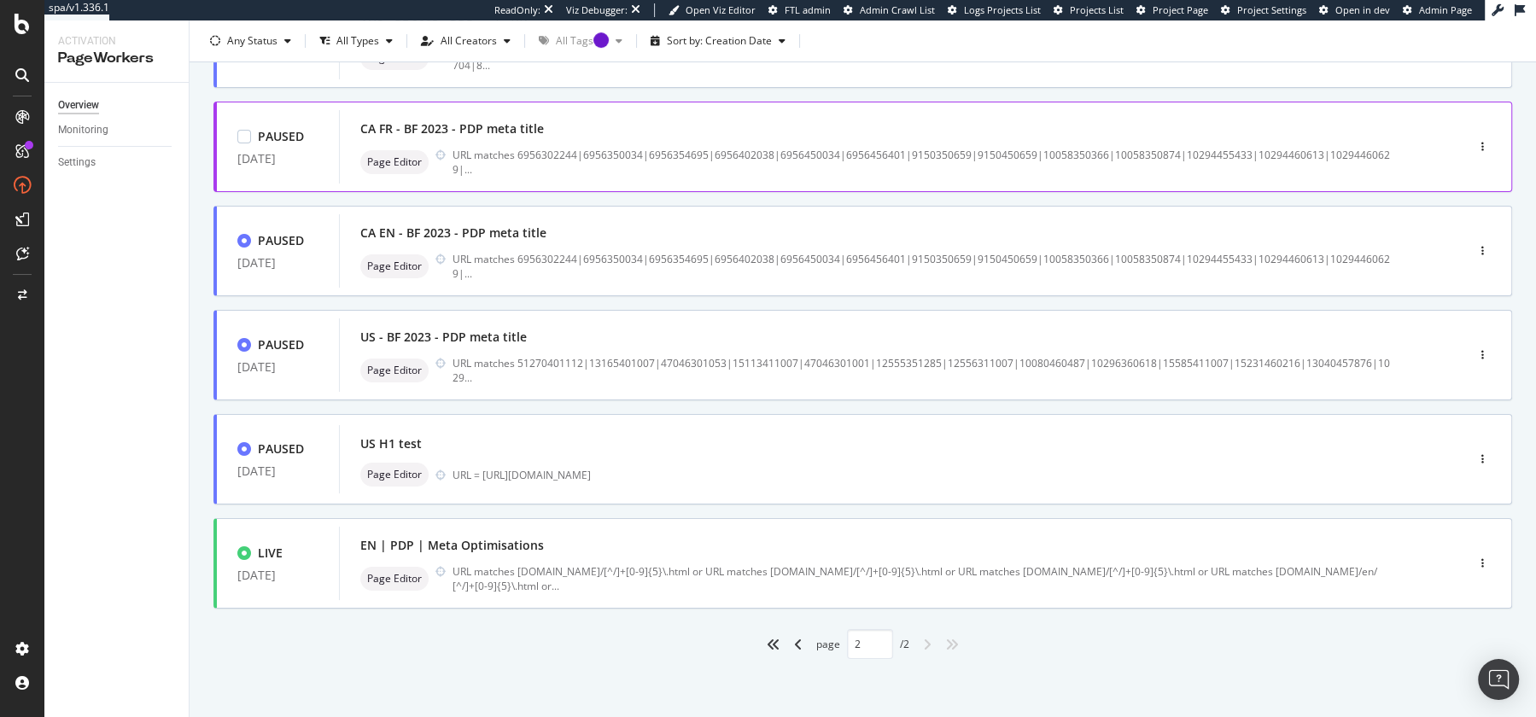
scroll to position [0, 0]
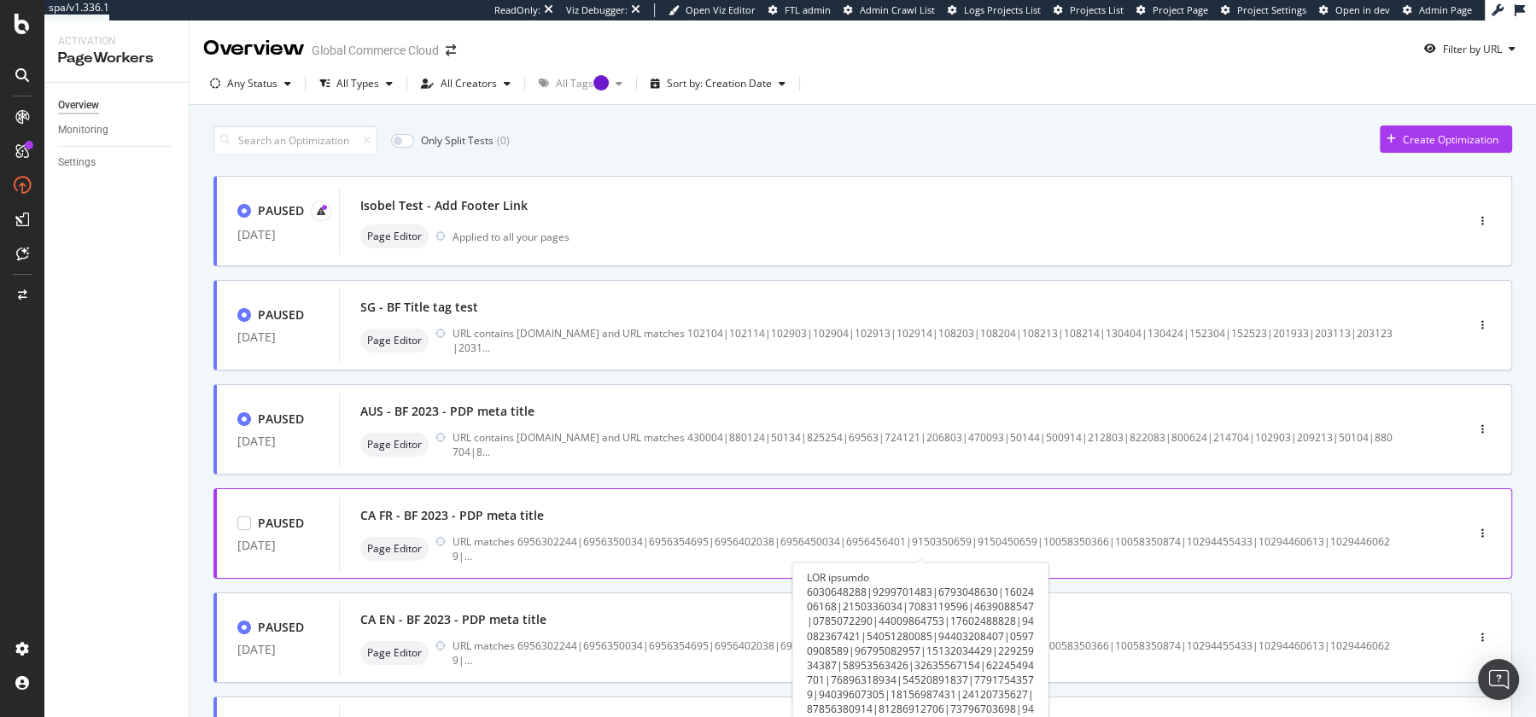
click at [625, 543] on div "URL matches 6956302244|6956350034|6956354695|6956402038|6956450034|6956456401|9…" at bounding box center [923, 549] width 940 height 29
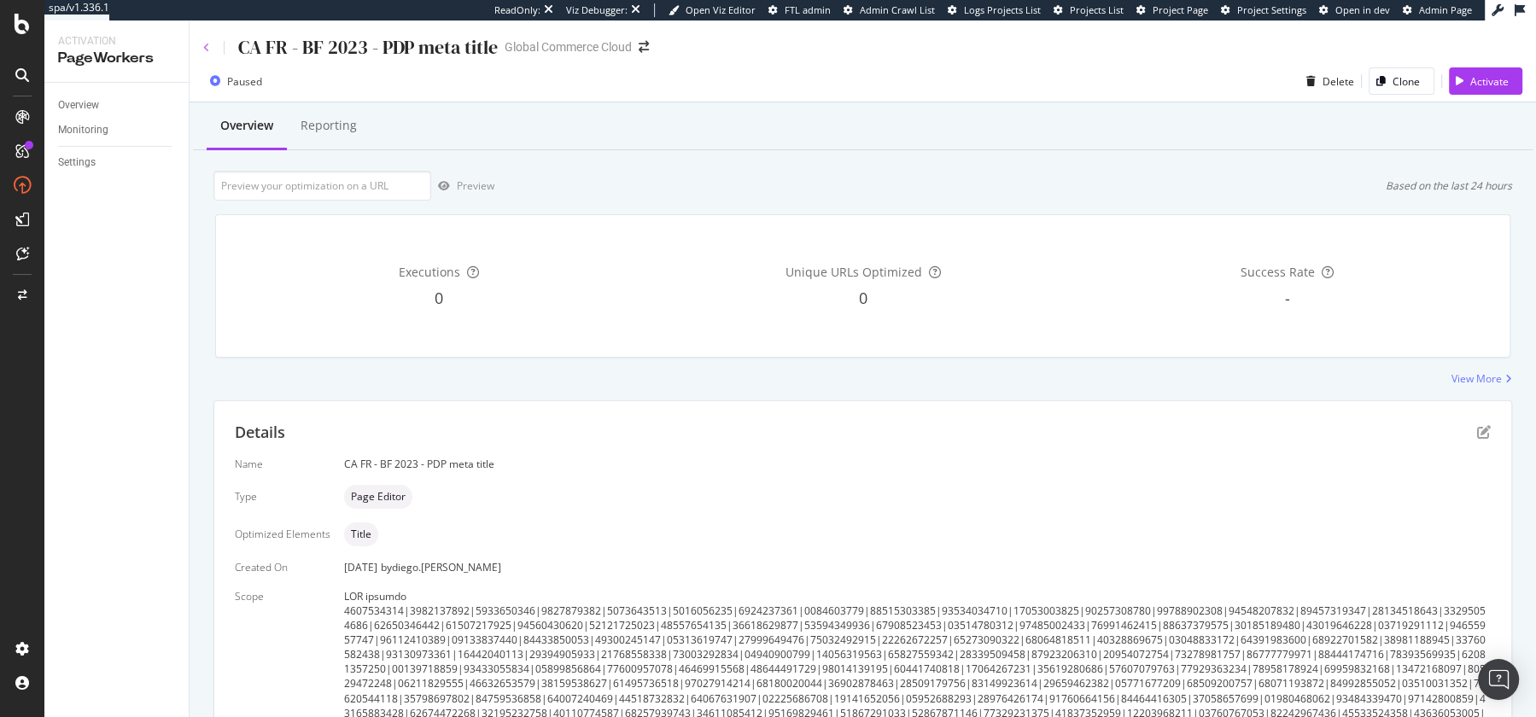
click at [205, 50] on icon at bounding box center [206, 48] width 7 height 10
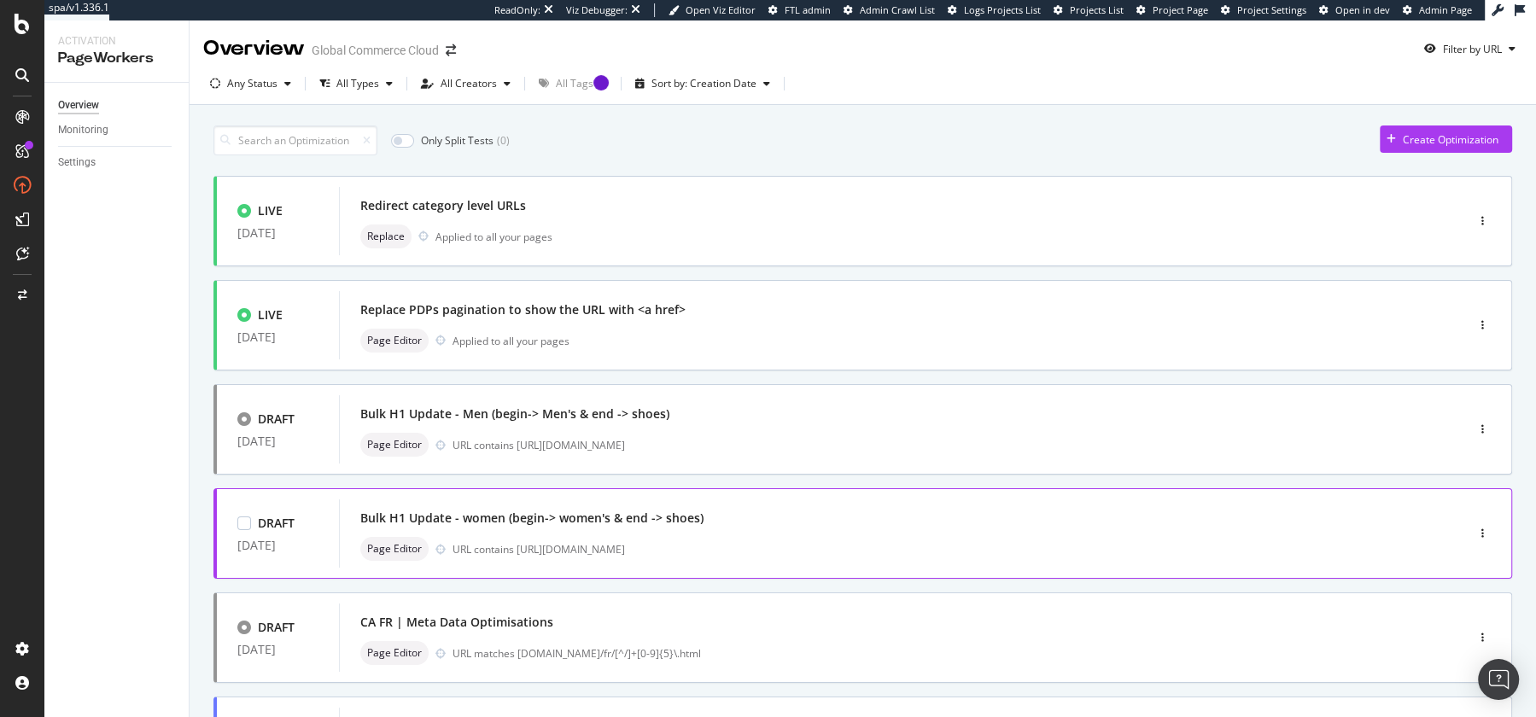
scroll to position [595, 0]
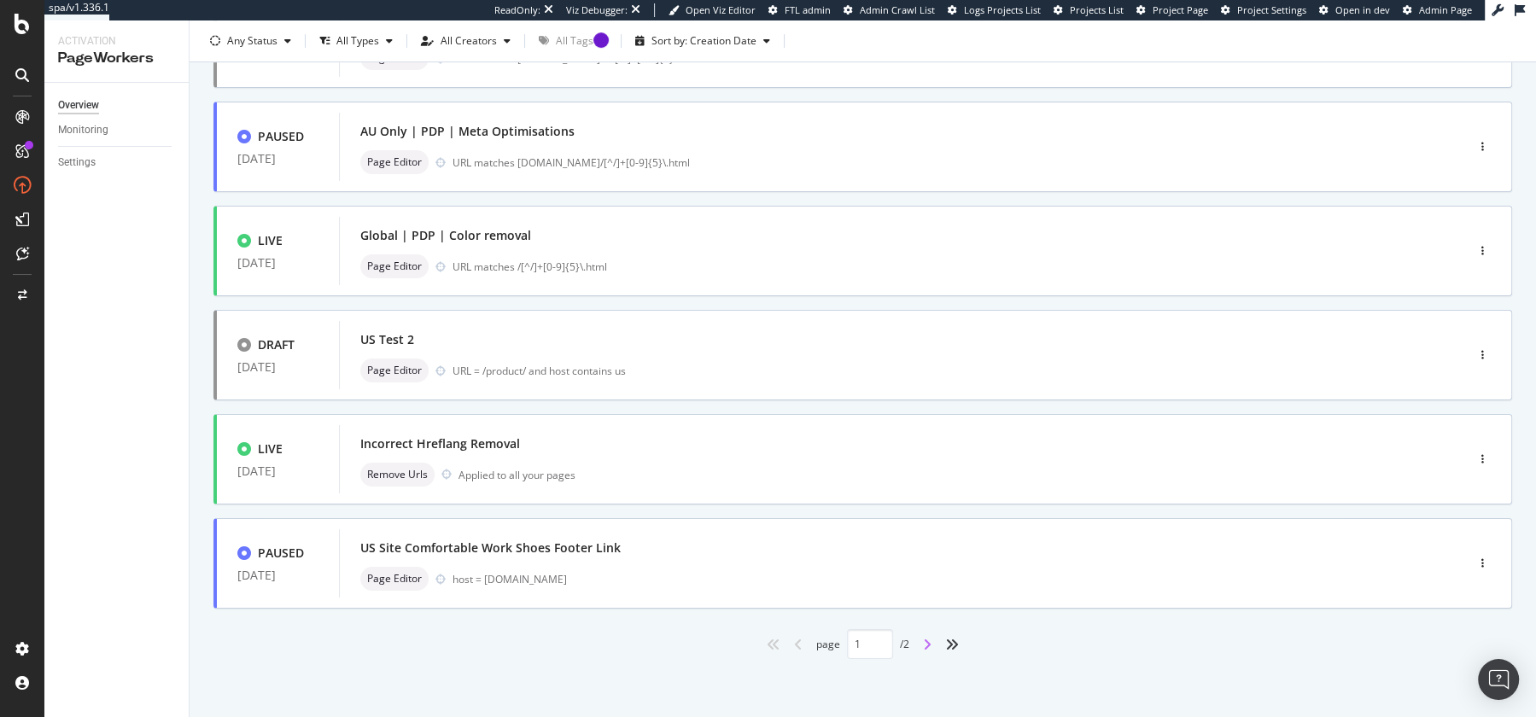
click at [924, 646] on icon "angle-right" at bounding box center [927, 645] width 9 height 14
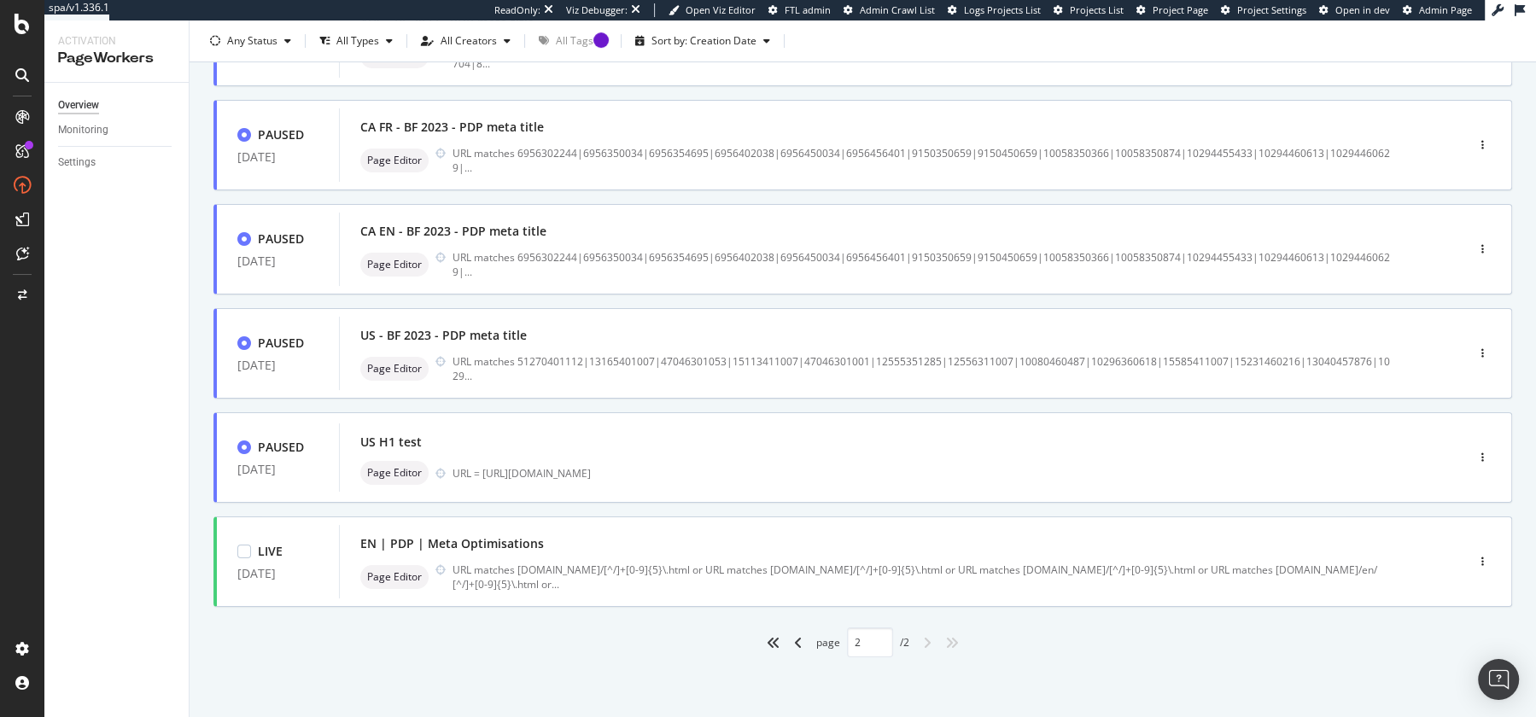
type input "2"
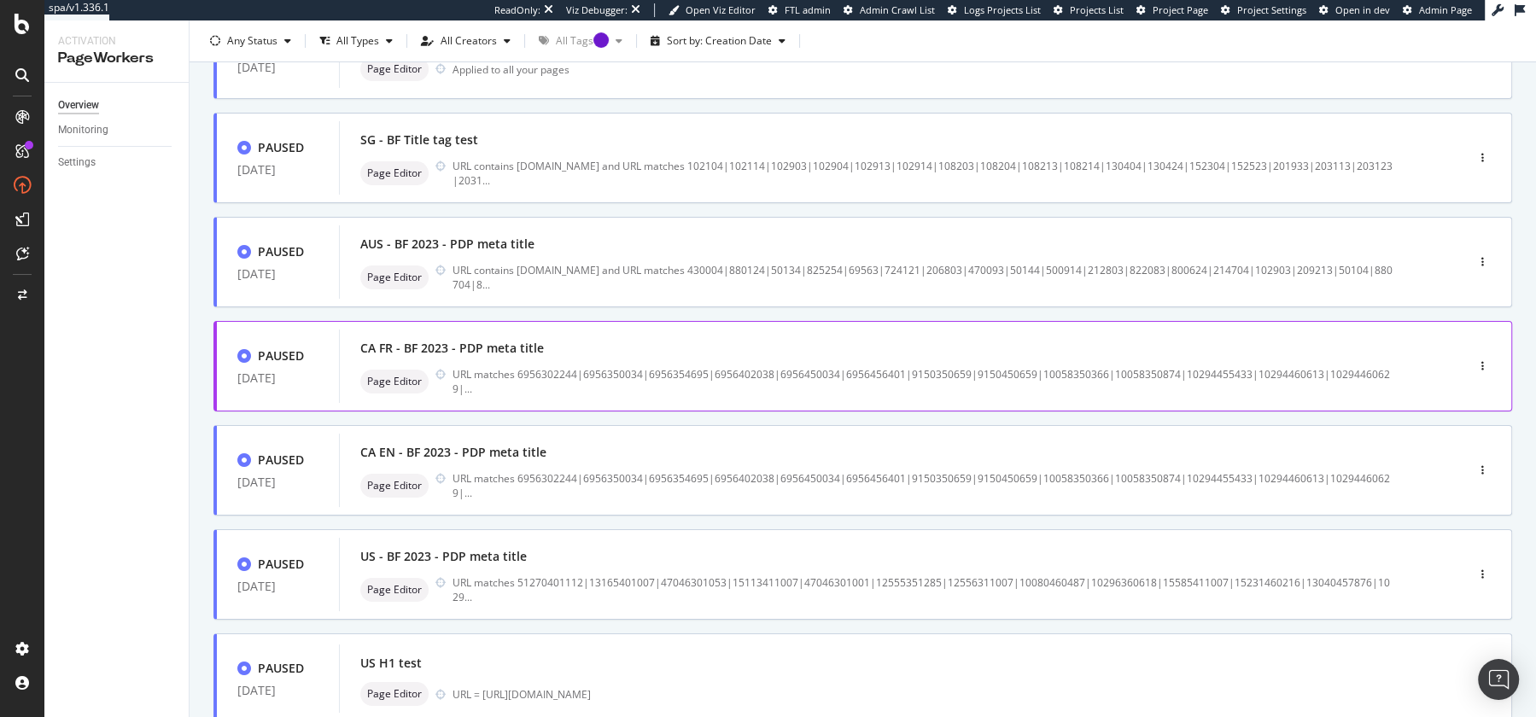
scroll to position [387, 0]
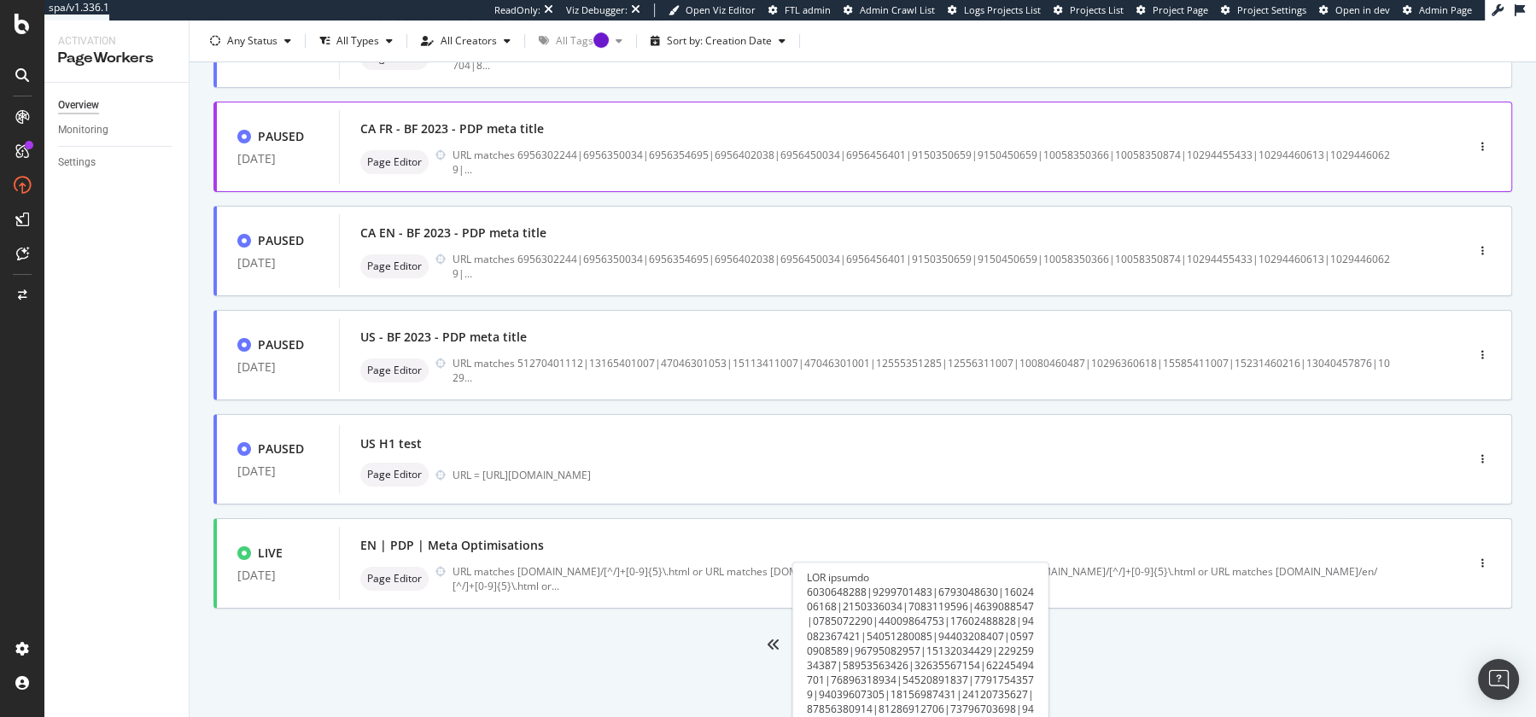
click at [580, 177] on div "URL matches 6956302244|6956350034|6956354695|6956402038|6956450034|6956456401|9…" at bounding box center [923, 162] width 940 height 29
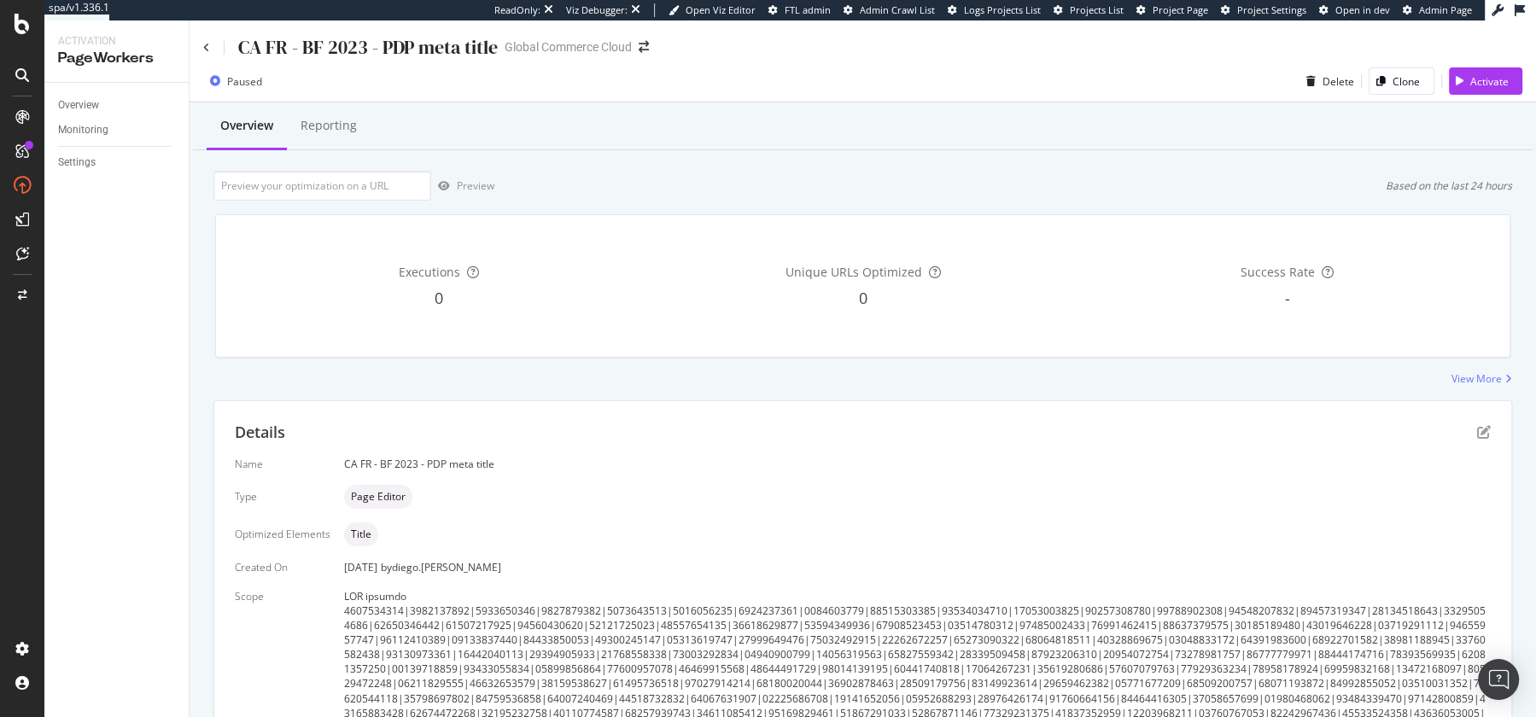
click at [199, 40] on div "CA FR - BF 2023 - PDP meta title Global Commerce Cloud" at bounding box center [863, 40] width 1347 height 40
click at [204, 48] on icon at bounding box center [206, 48] width 7 height 10
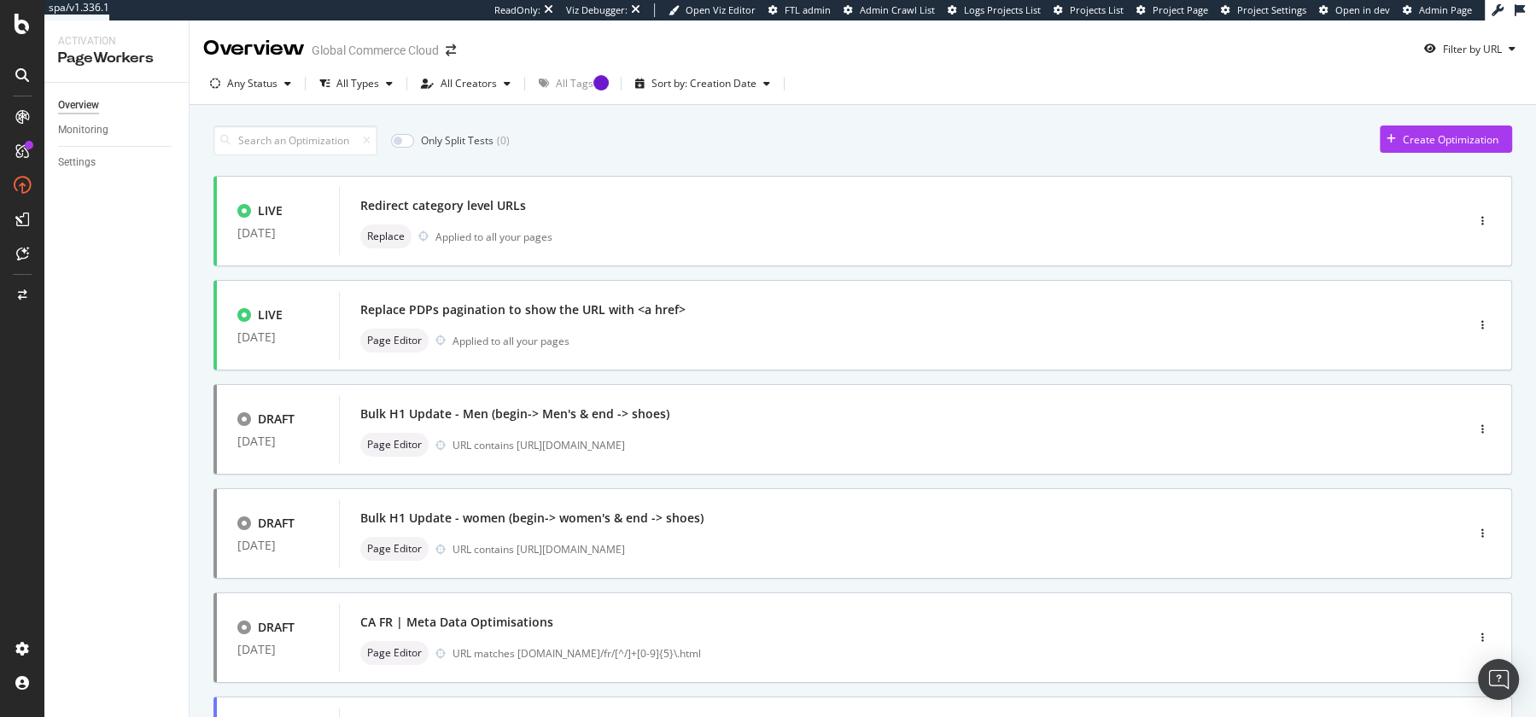
scroll to position [595, 0]
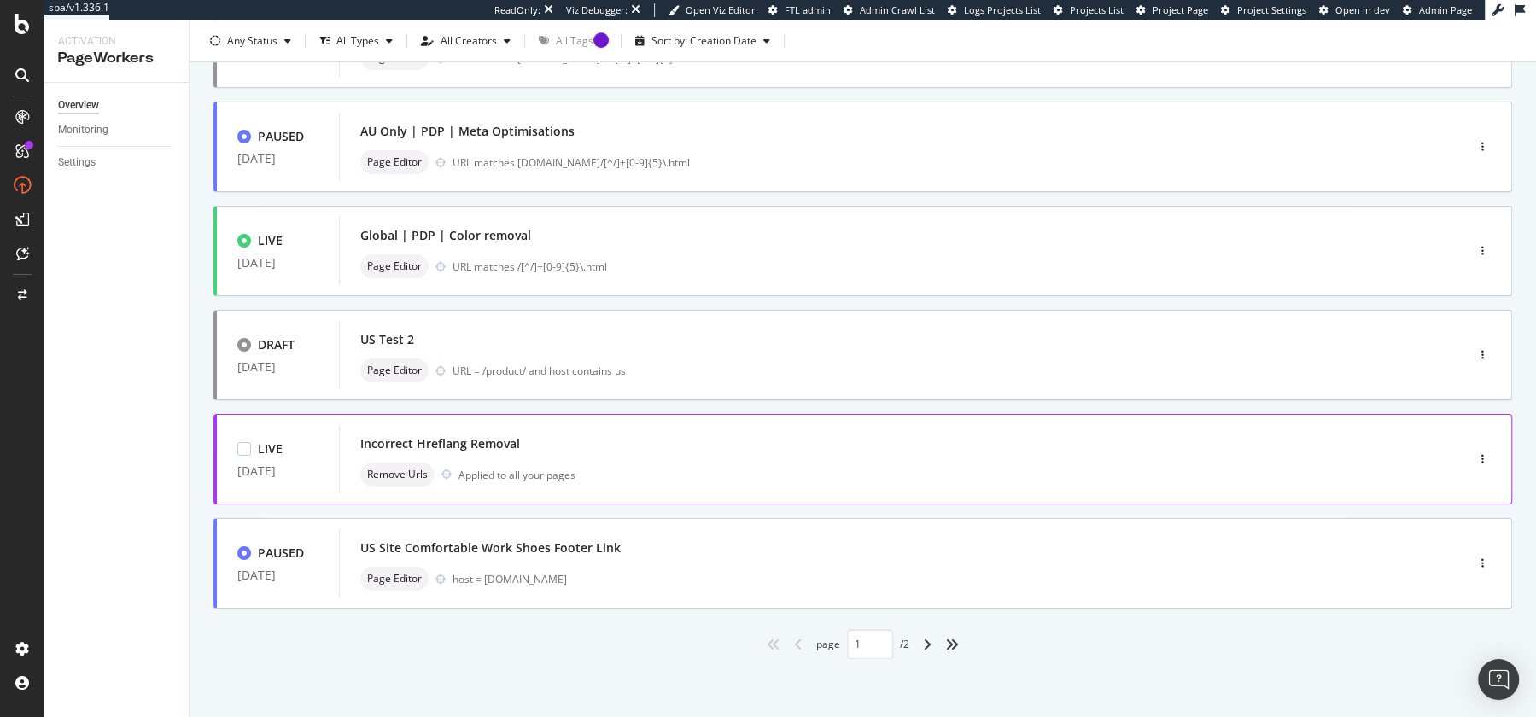
click at [386, 432] on div "Incorrect Hreflang Removal" at bounding box center [876, 444] width 1033 height 24
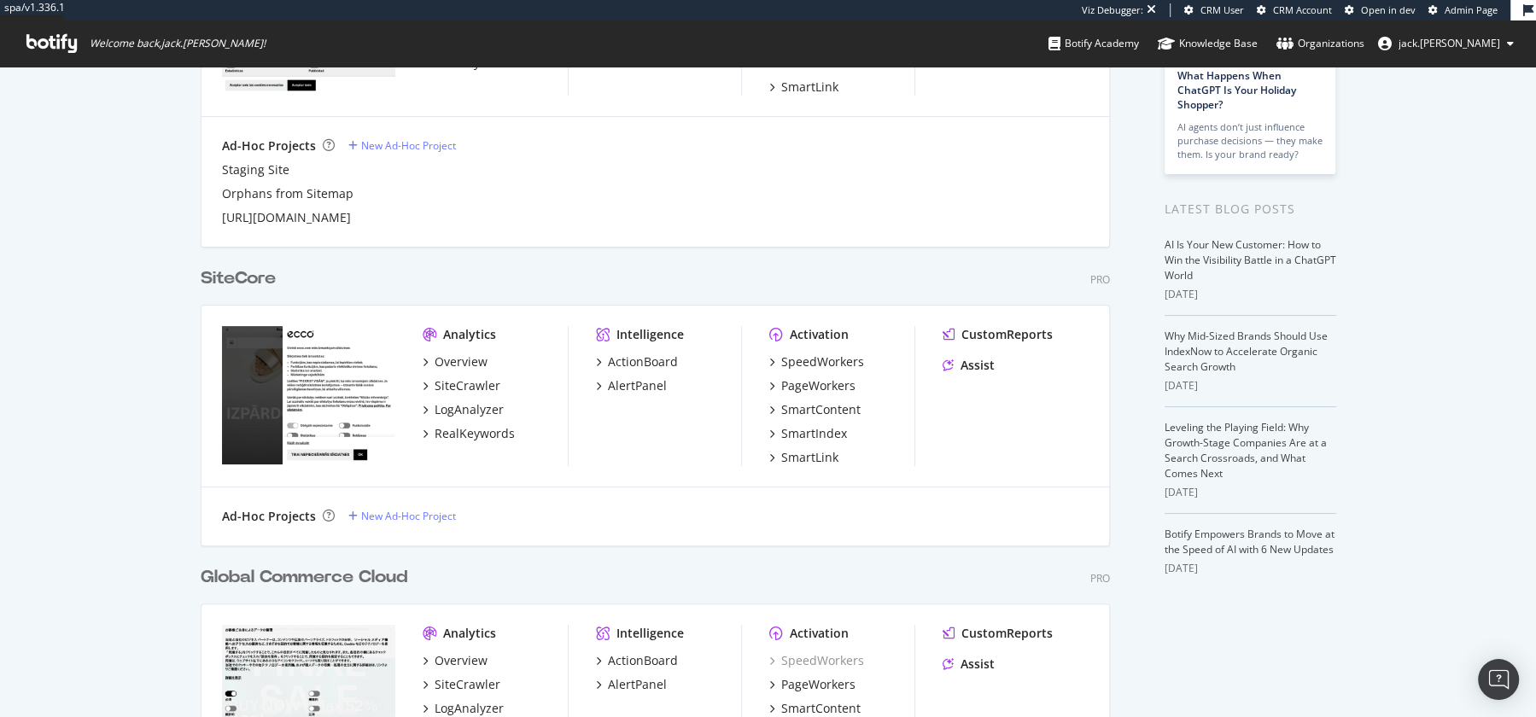
scroll to position [249, 0]
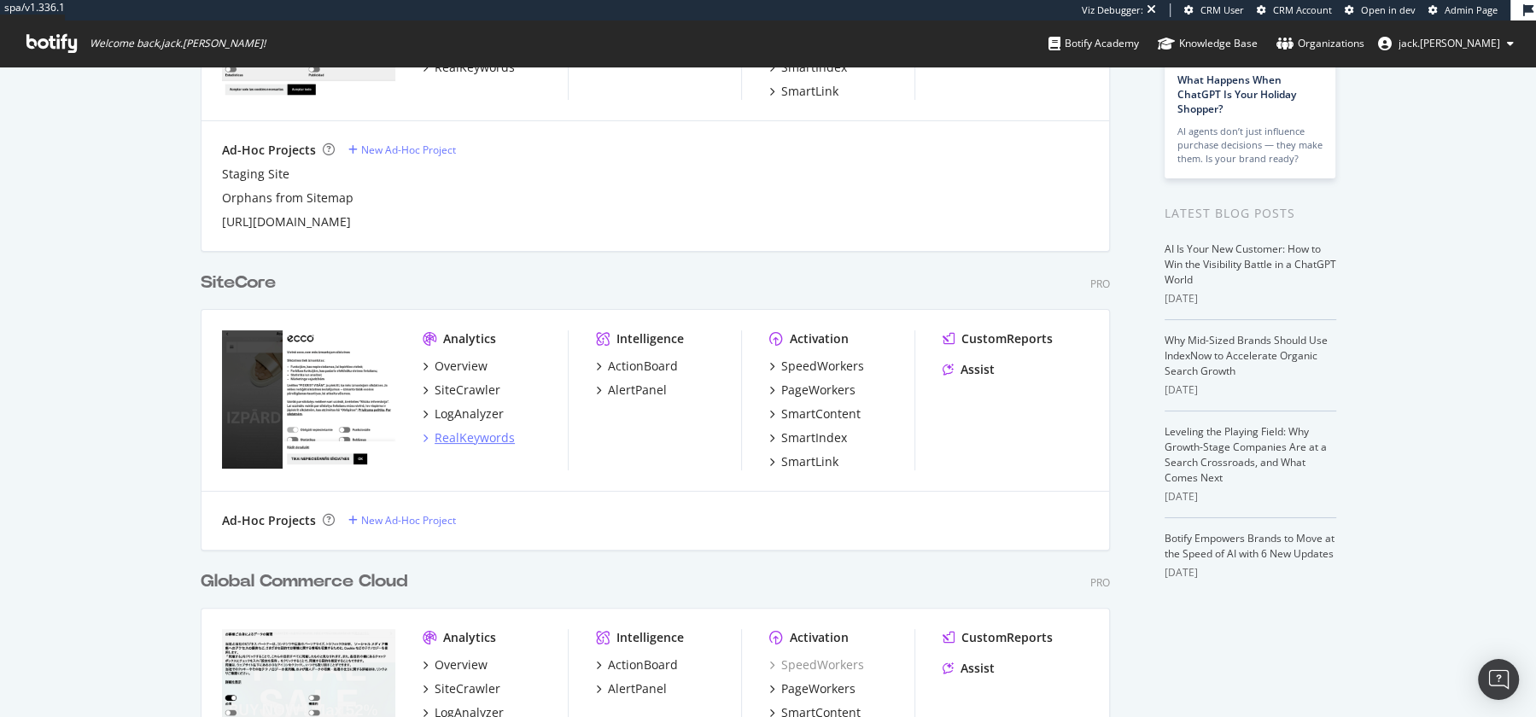
click at [480, 435] on div "RealKeywords" at bounding box center [475, 438] width 80 height 17
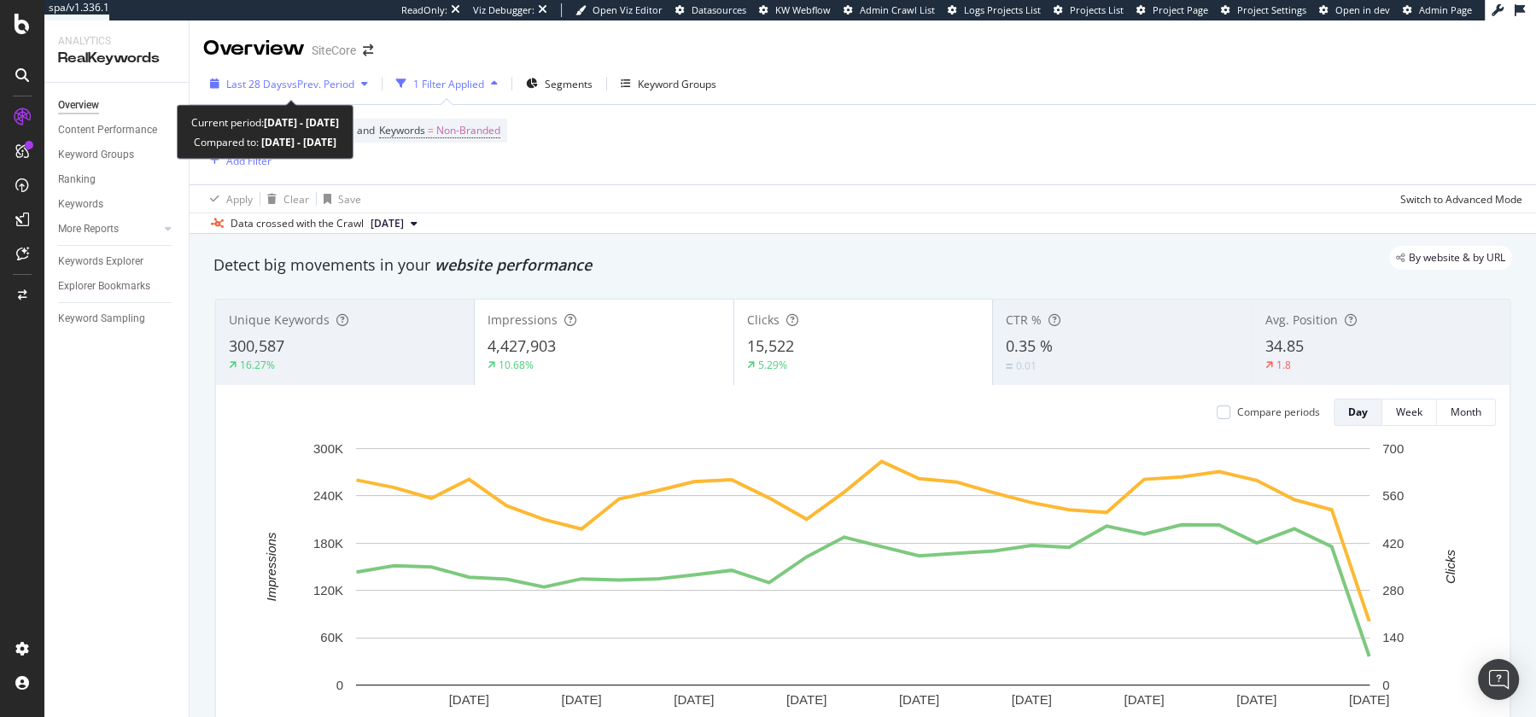
click at [320, 91] on div "Last 28 Days vs Prev. Period" at bounding box center [289, 84] width 172 height 26
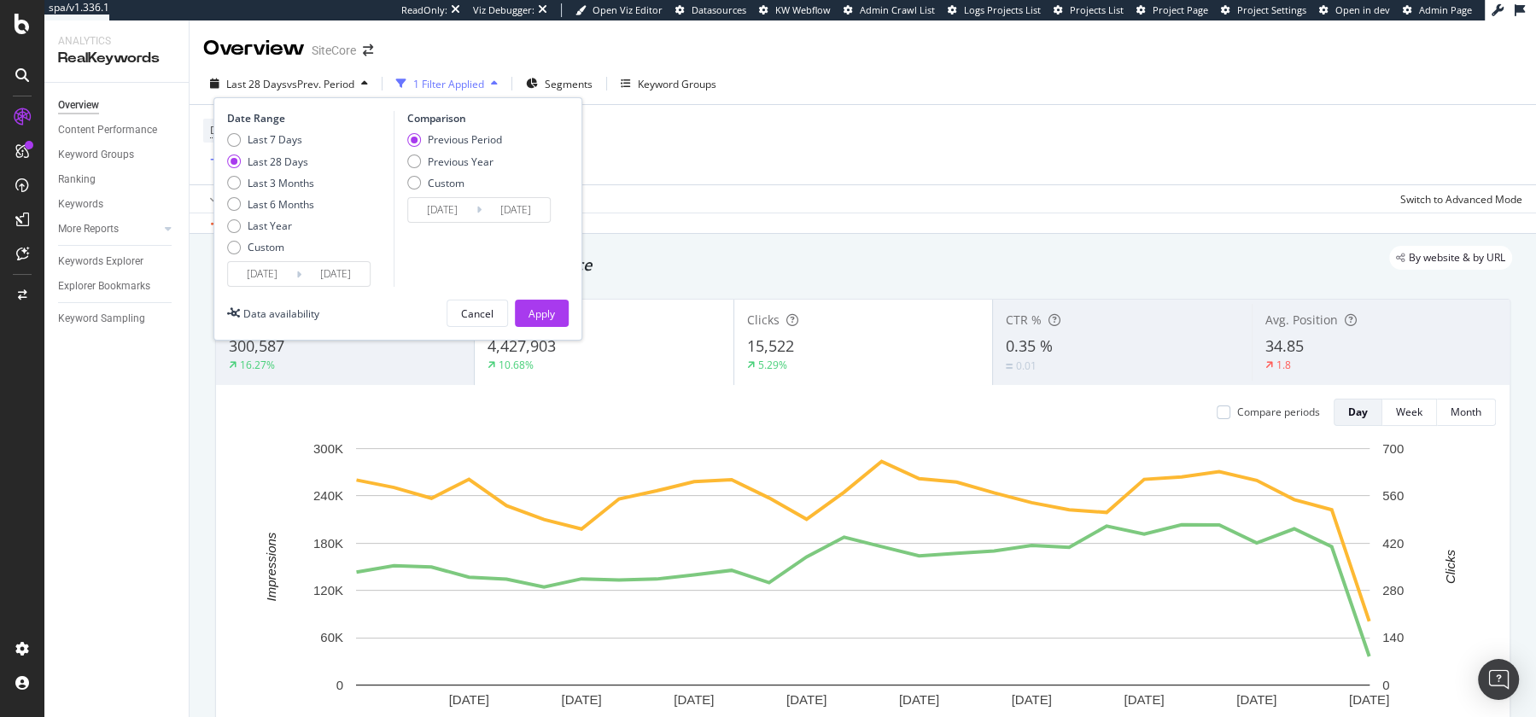
click at [320, 91] on div "Last 28 Days vs Prev. Period" at bounding box center [289, 84] width 172 height 26
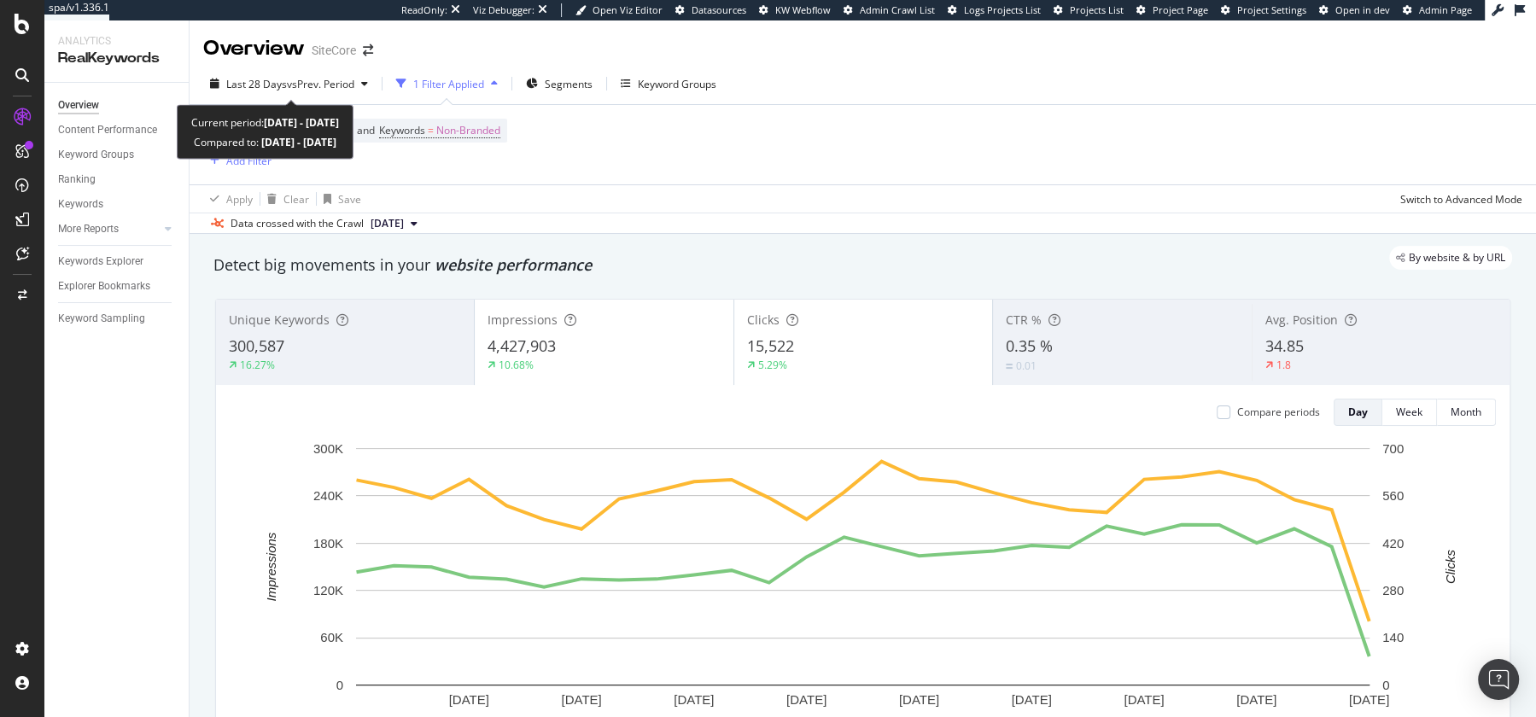
click at [320, 91] on div "Last 28 Days vs Prev. Period" at bounding box center [289, 84] width 172 height 26
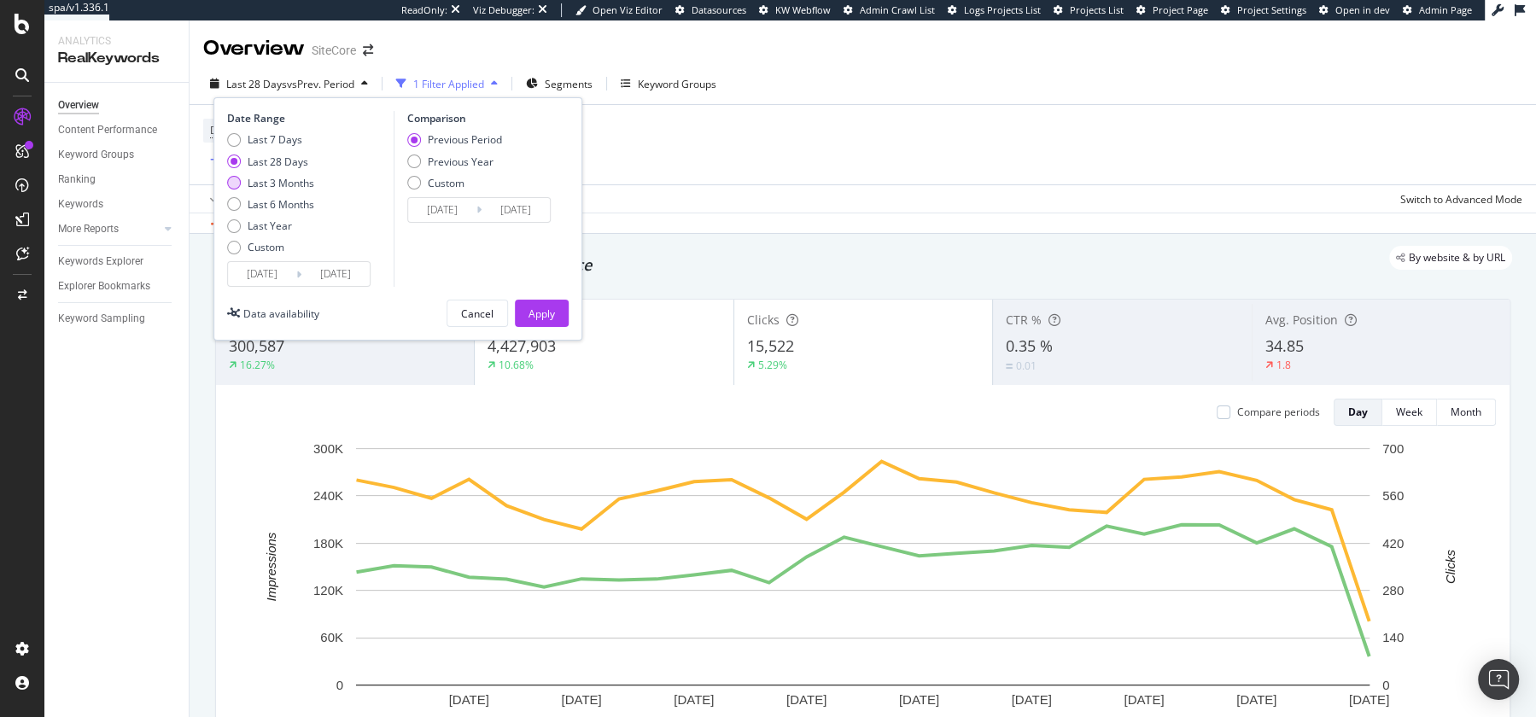
click at [257, 182] on div "Last 3 Months" at bounding box center [281, 183] width 67 height 15
type input "2025/05/17"
type input "2025/02/14"
type input "2025/05/16"
click at [445, 167] on div "Previous Year" at bounding box center [461, 162] width 66 height 15
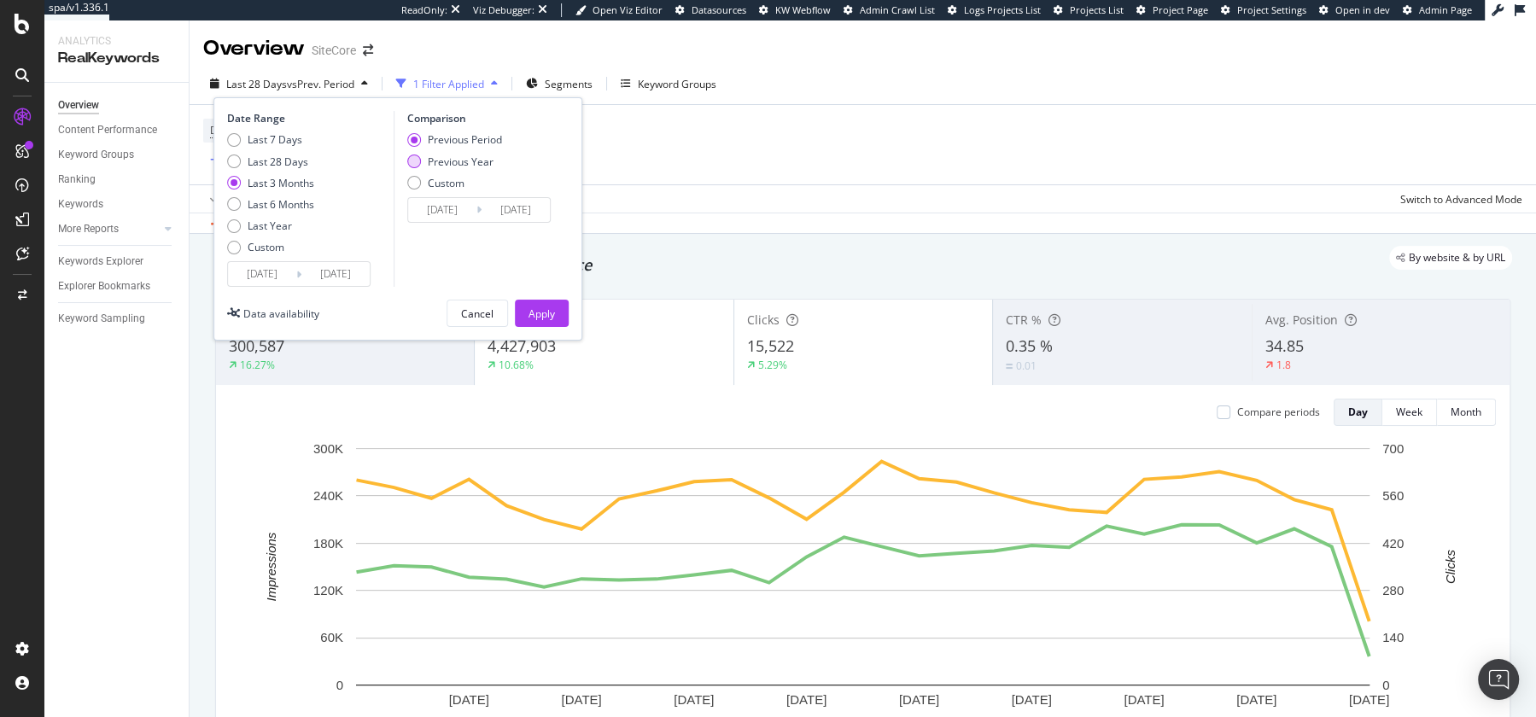
type input "2024/05/18"
type input "2024/08/17"
click at [526, 313] on button "Apply" at bounding box center [542, 313] width 54 height 27
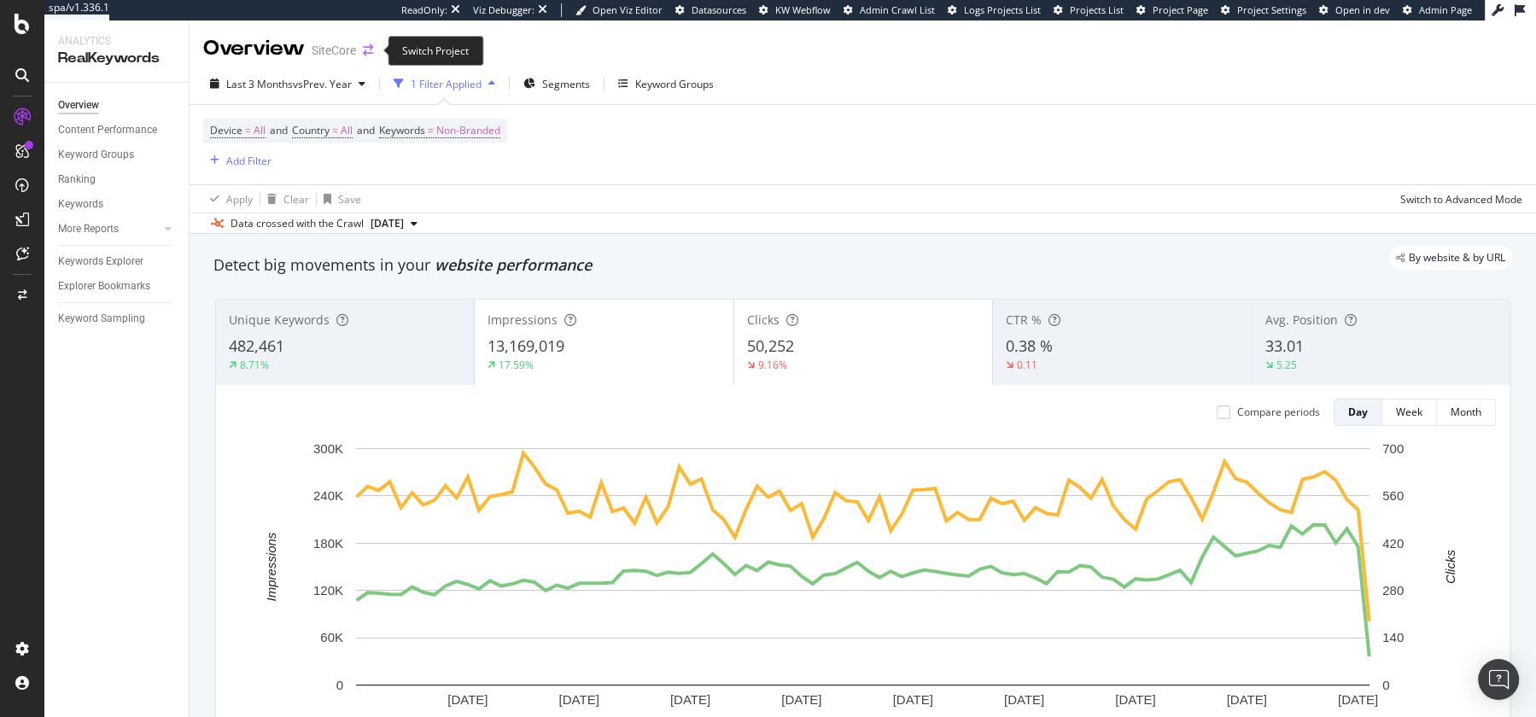
click at [370, 56] on icon "arrow-right-arrow-left" at bounding box center [368, 50] width 10 height 12
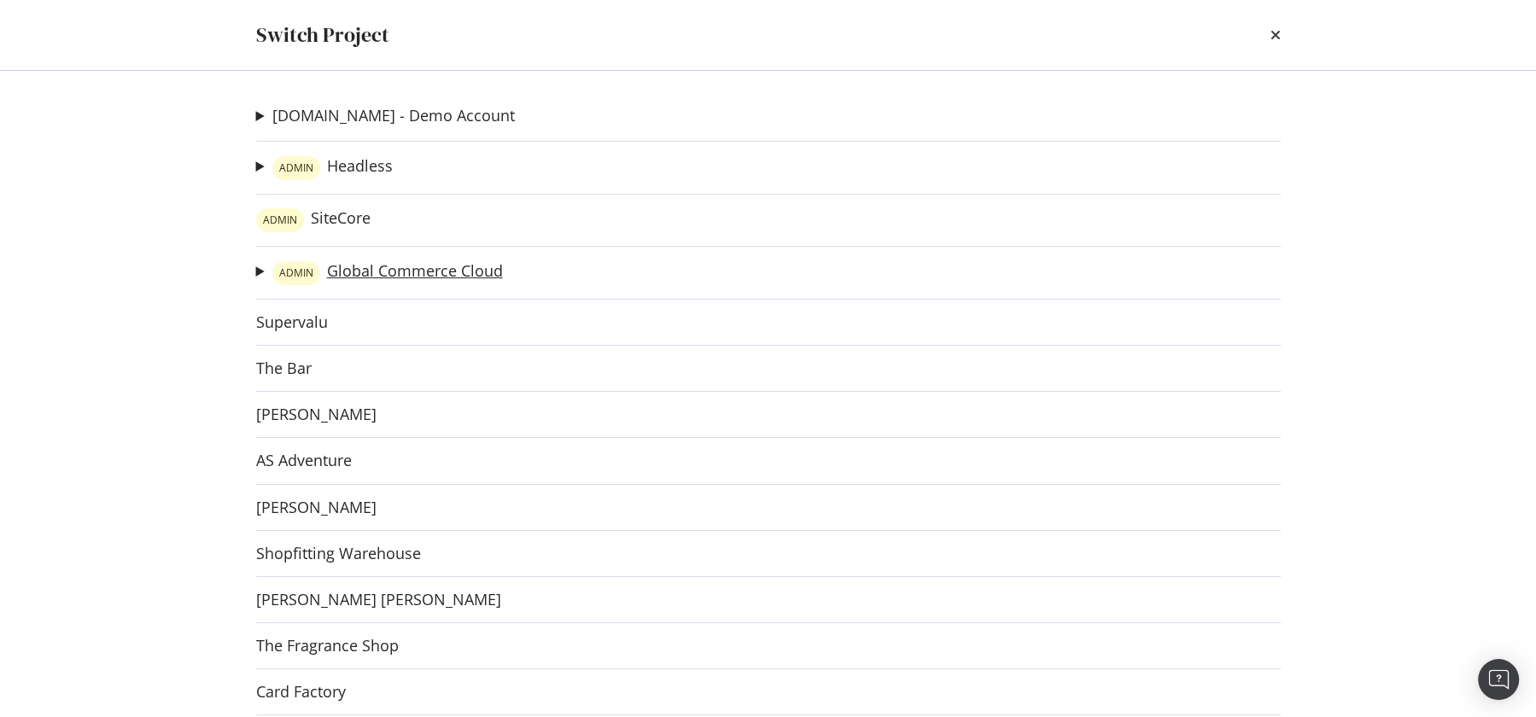
click at [365, 272] on link "ADMIN Global Commerce Cloud" at bounding box center [387, 273] width 231 height 24
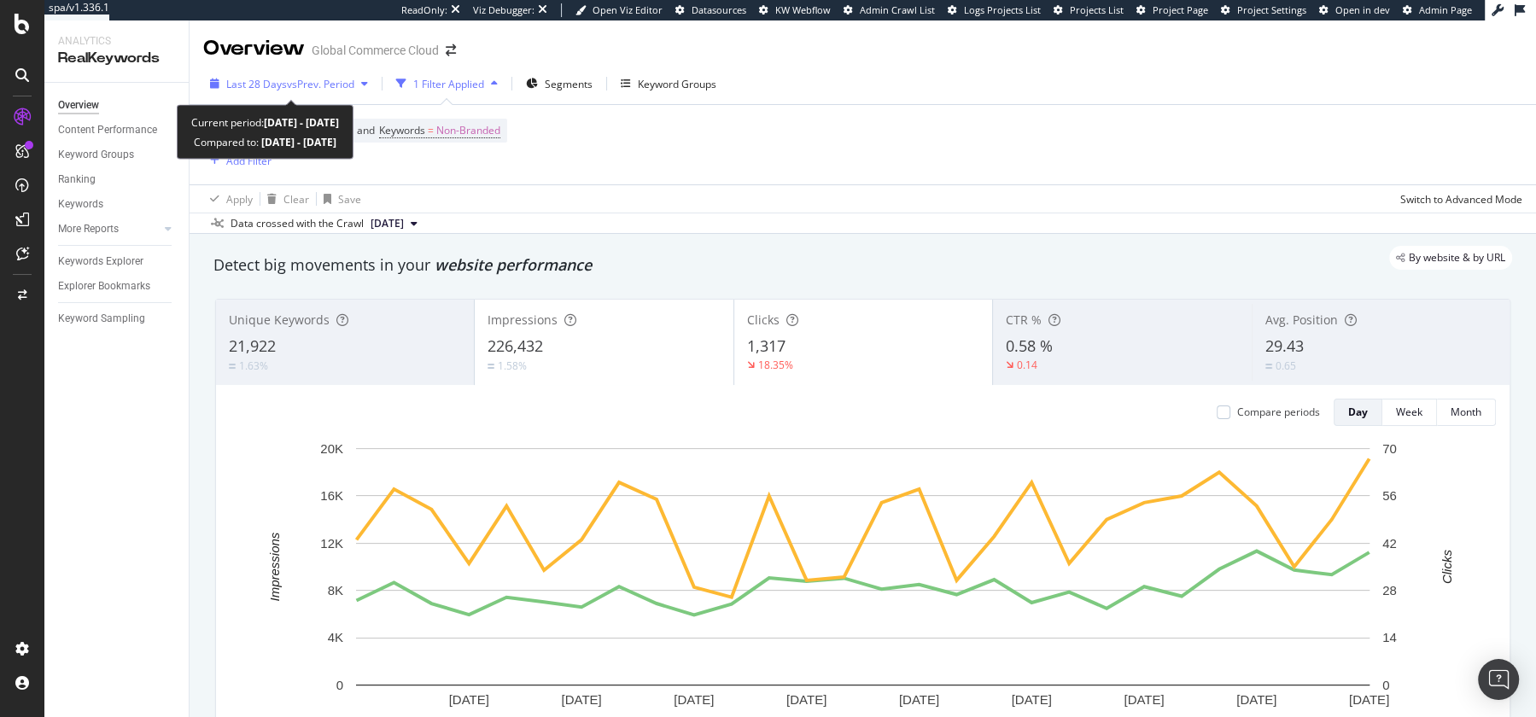
click at [280, 89] on span "Last 28 Days" at bounding box center [256, 84] width 61 height 15
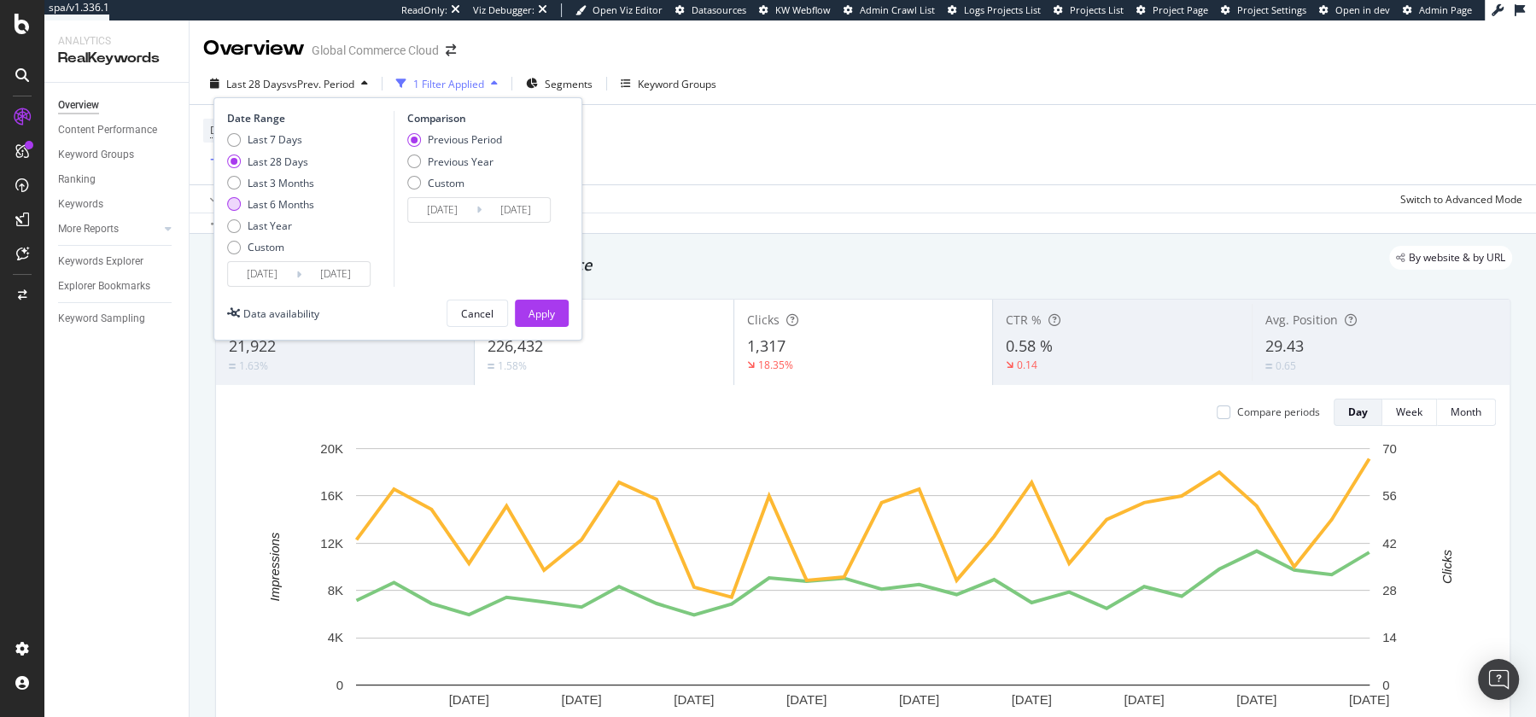
click at [259, 206] on div "Last 6 Months" at bounding box center [281, 204] width 67 height 15
type input "2025/02/16"
type input "2024/08/18"
type input "2025/02/15"
click at [466, 168] on div "Previous Period Previous Year Custom" at bounding box center [454, 164] width 95 height 64
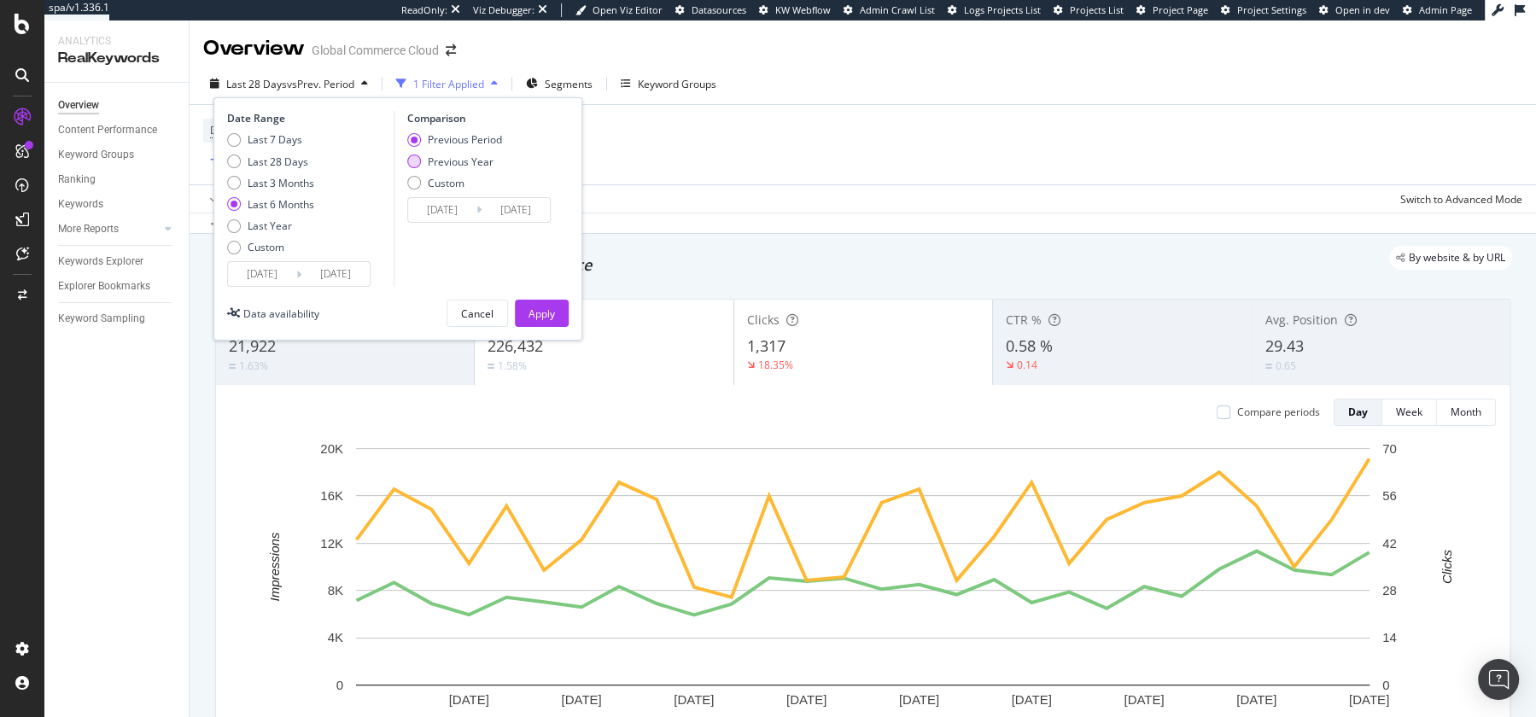
click at [466, 161] on div "Previous Year" at bounding box center [461, 162] width 66 height 15
type input "2024/02/18"
type input "2024/08/16"
click at [537, 309] on div "Apply" at bounding box center [542, 314] width 26 height 15
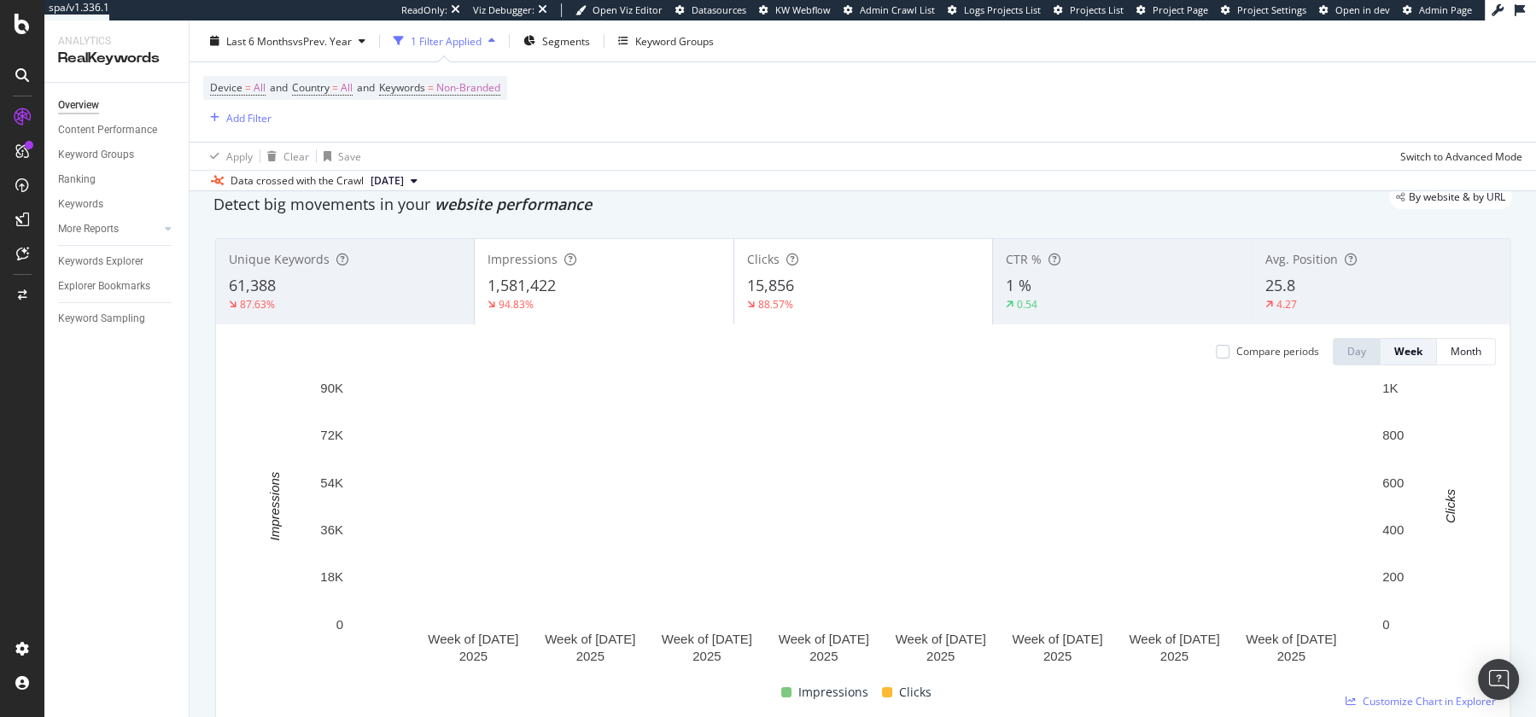
scroll to position [62, 0]
